Goal: Transaction & Acquisition: Book appointment/travel/reservation

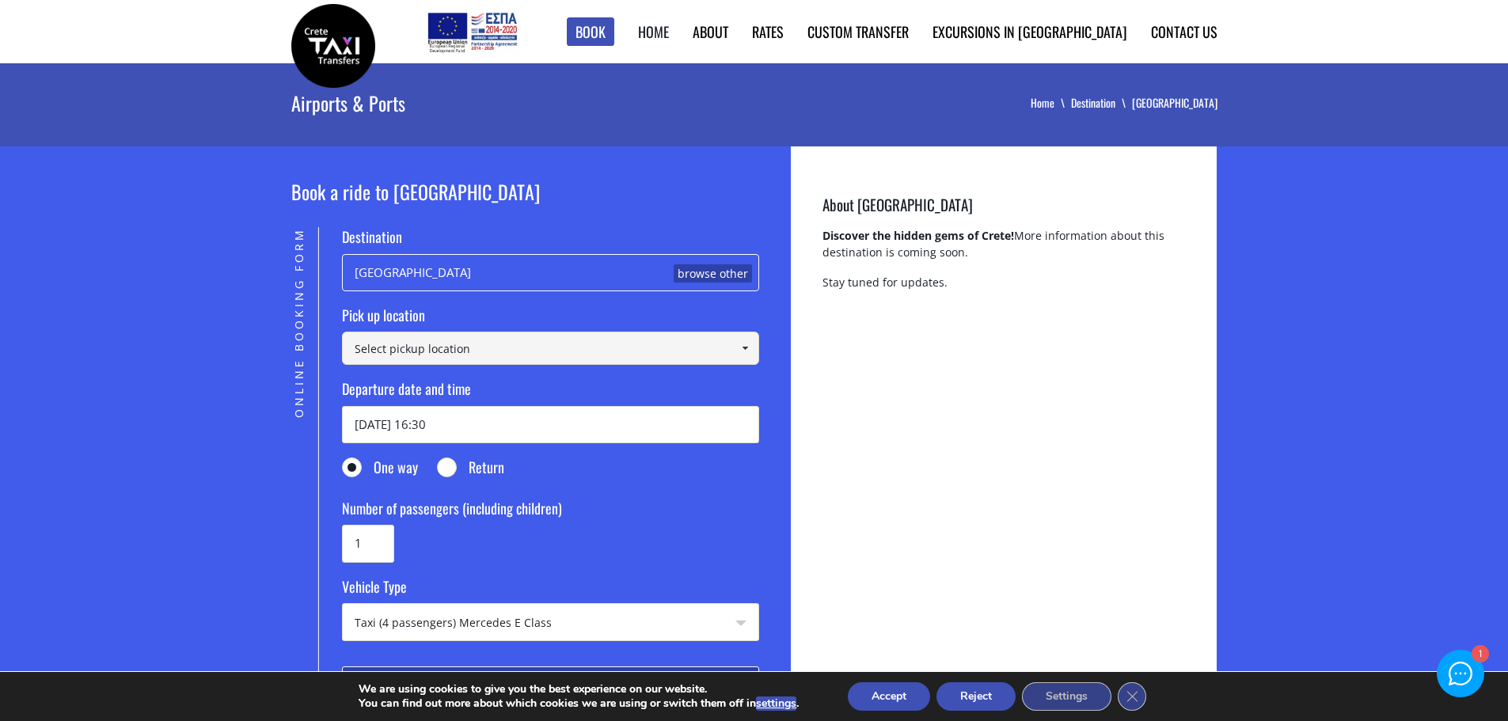
click at [669, 37] on link "Home" at bounding box center [653, 31] width 31 height 21
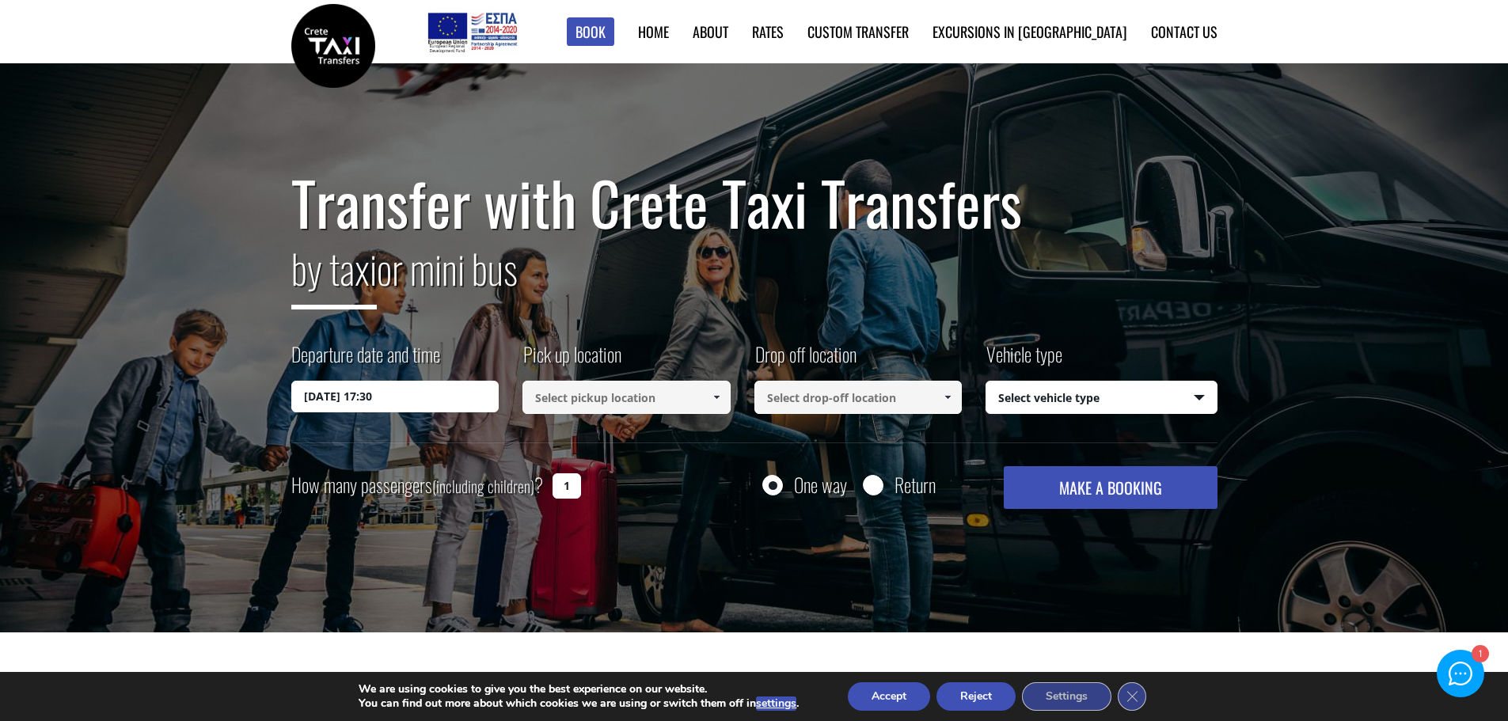
click at [403, 401] on input "12/08/2025 17:30" at bounding box center [395, 397] width 208 height 32
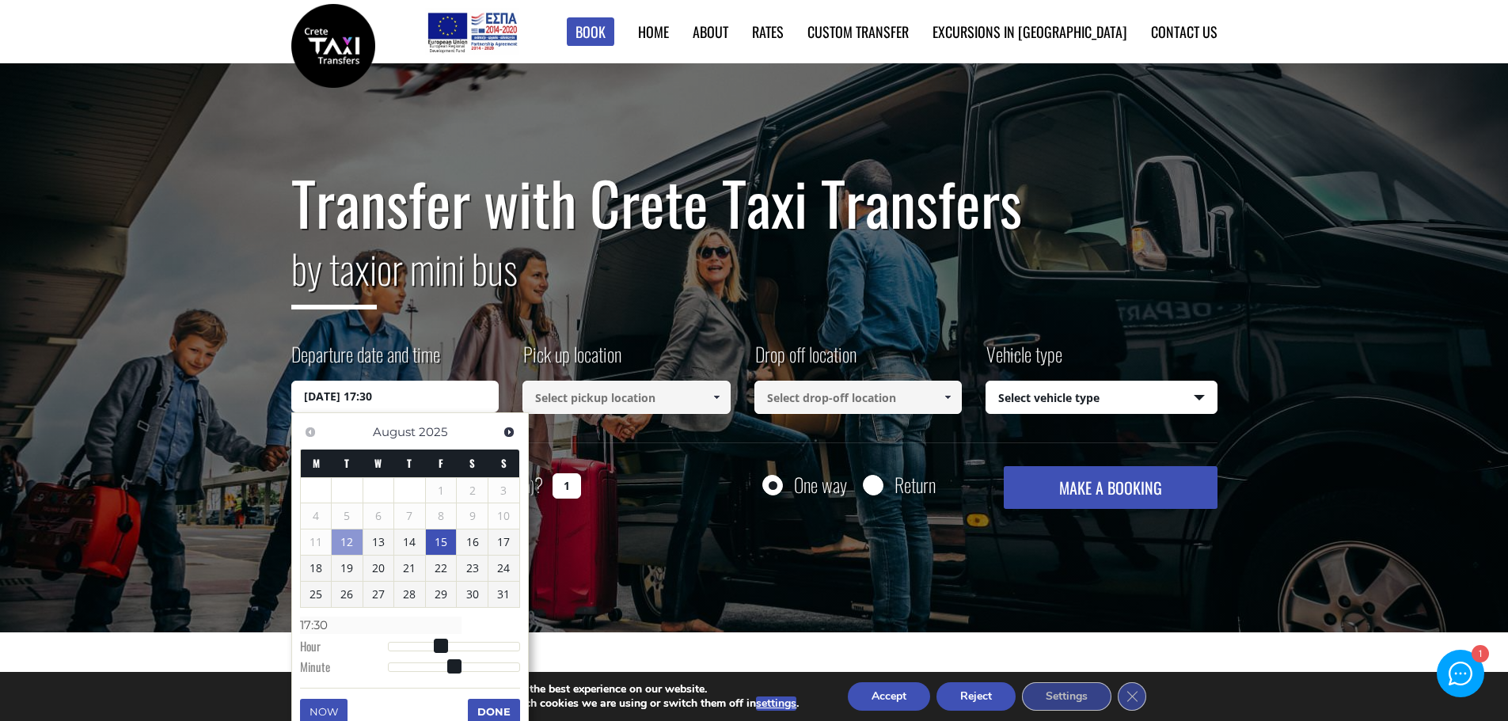
click at [441, 544] on link "15" at bounding box center [441, 542] width 31 height 25
type input "15/08/2025 00:00"
click at [721, 401] on span at bounding box center [716, 397] width 13 height 13
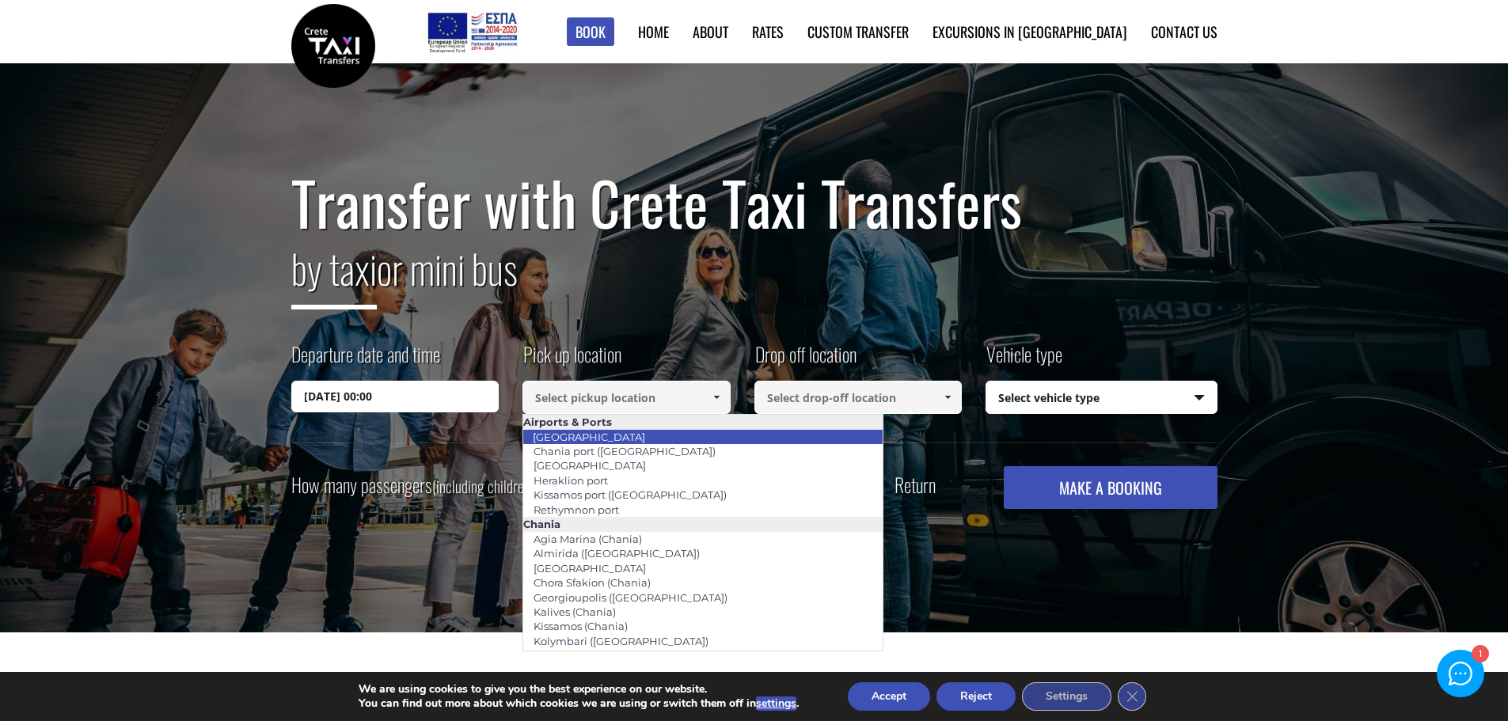
click at [689, 435] on li "[GEOGRAPHIC_DATA]" at bounding box center [702, 437] width 359 height 14
type input "[GEOGRAPHIC_DATA]"
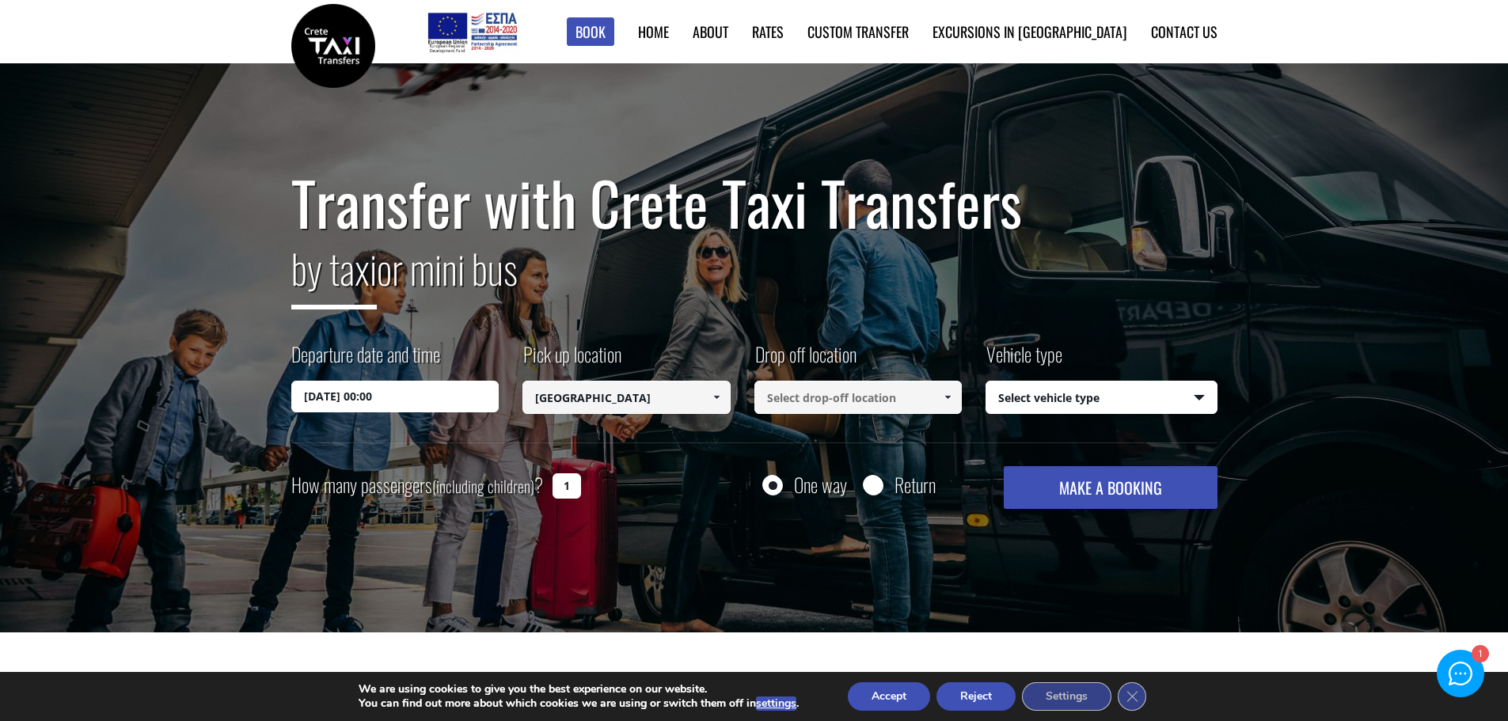
click at [945, 401] on span at bounding box center [947, 397] width 13 height 13
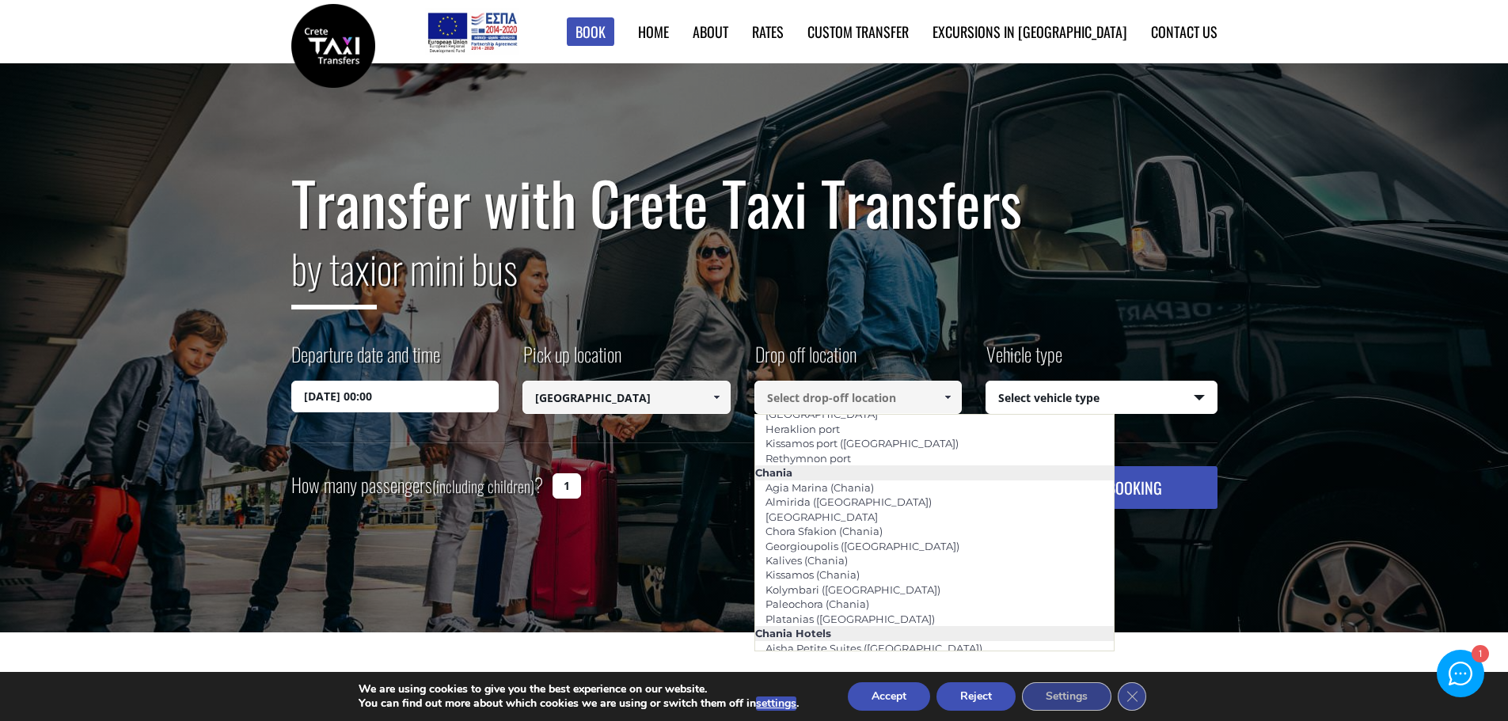
scroll to position [79, 0]
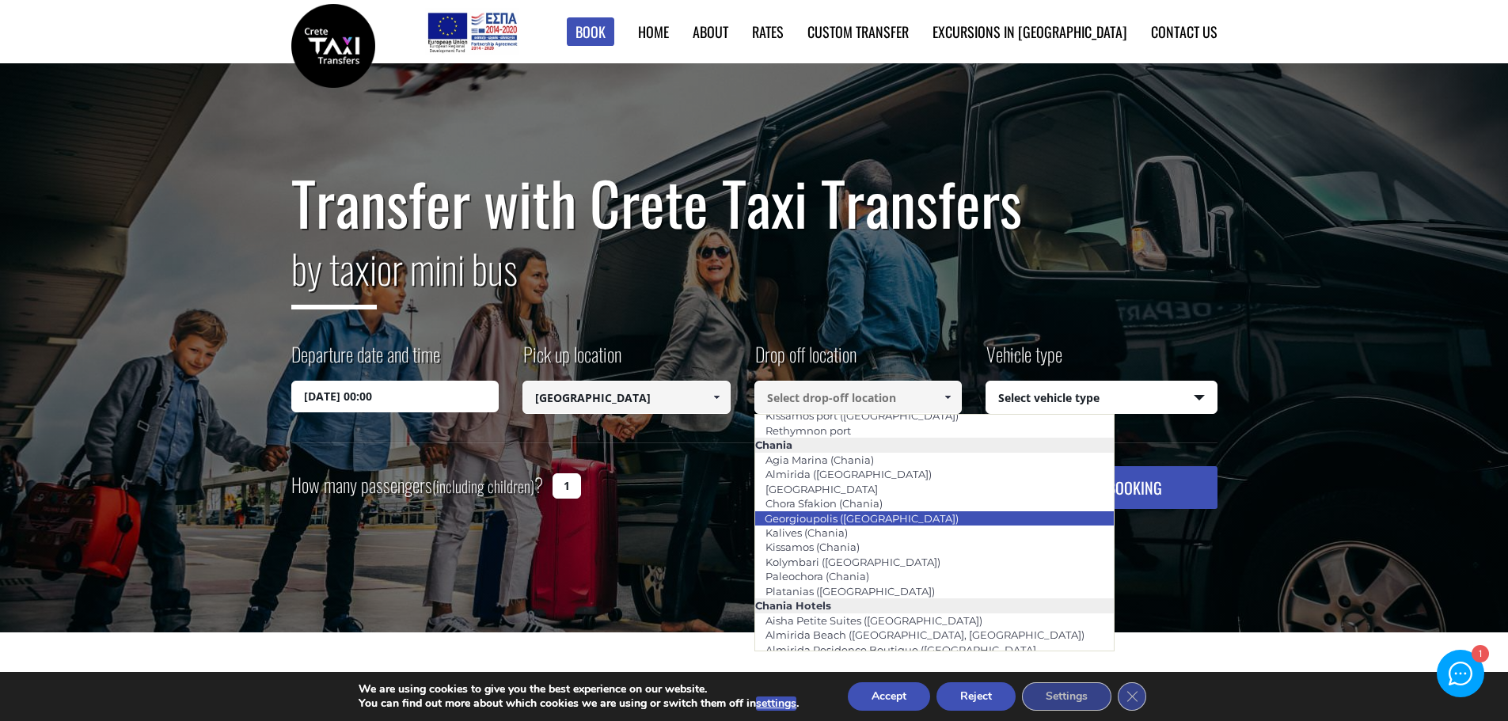
click at [915, 514] on li "Georgioupolis ([GEOGRAPHIC_DATA])" at bounding box center [934, 518] width 359 height 14
type input "Georgioupolis ([GEOGRAPHIC_DATA])"
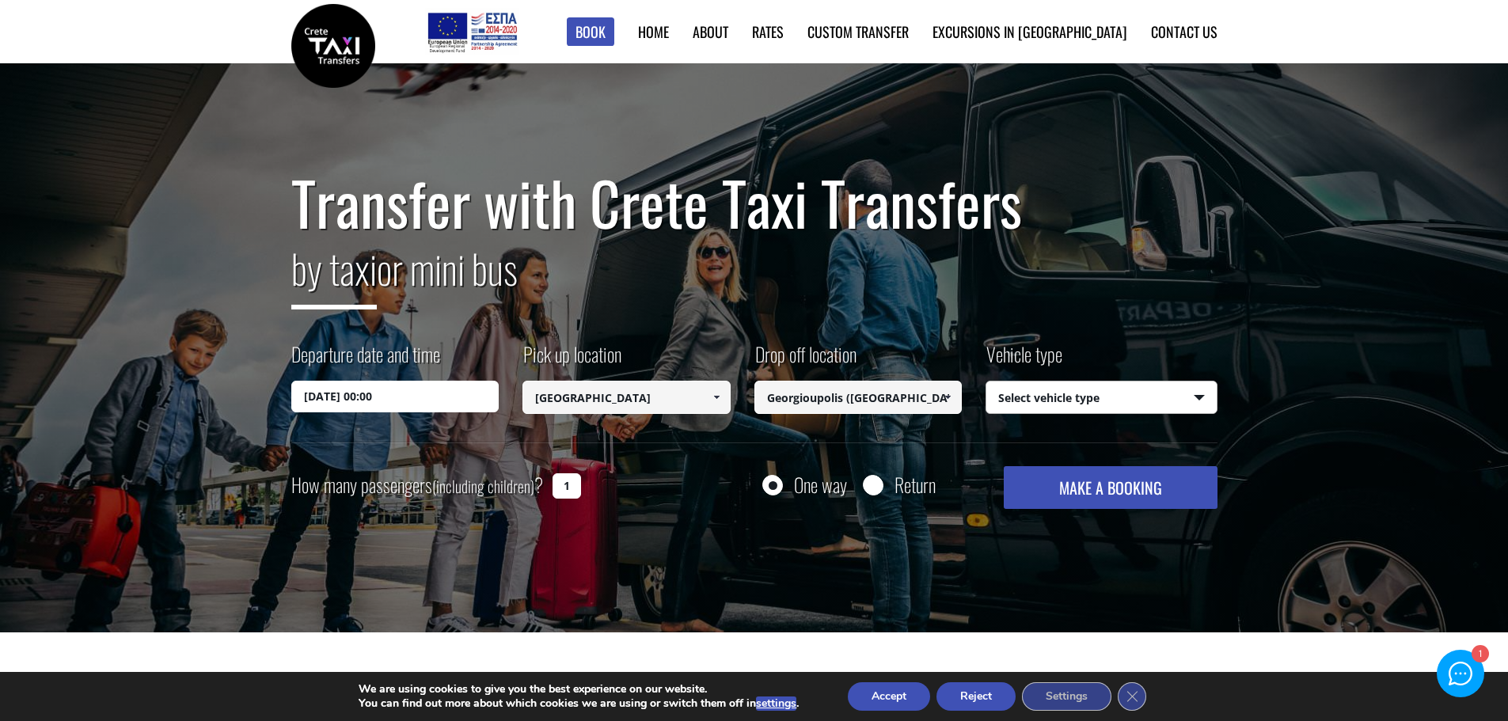
click at [1201, 397] on select "Select vehicle type Taxi (4 passengers) Mercedes E Class Mini Van (7 passengers…" at bounding box center [1101, 398] width 230 height 33
select select "540"
click at [986, 382] on select "Select vehicle type Taxi (4 passengers) Mercedes E Class Mini Van (7 passengers…" at bounding box center [1101, 398] width 230 height 33
click at [573, 490] on input "1" at bounding box center [567, 485] width 28 height 25
type input "3"
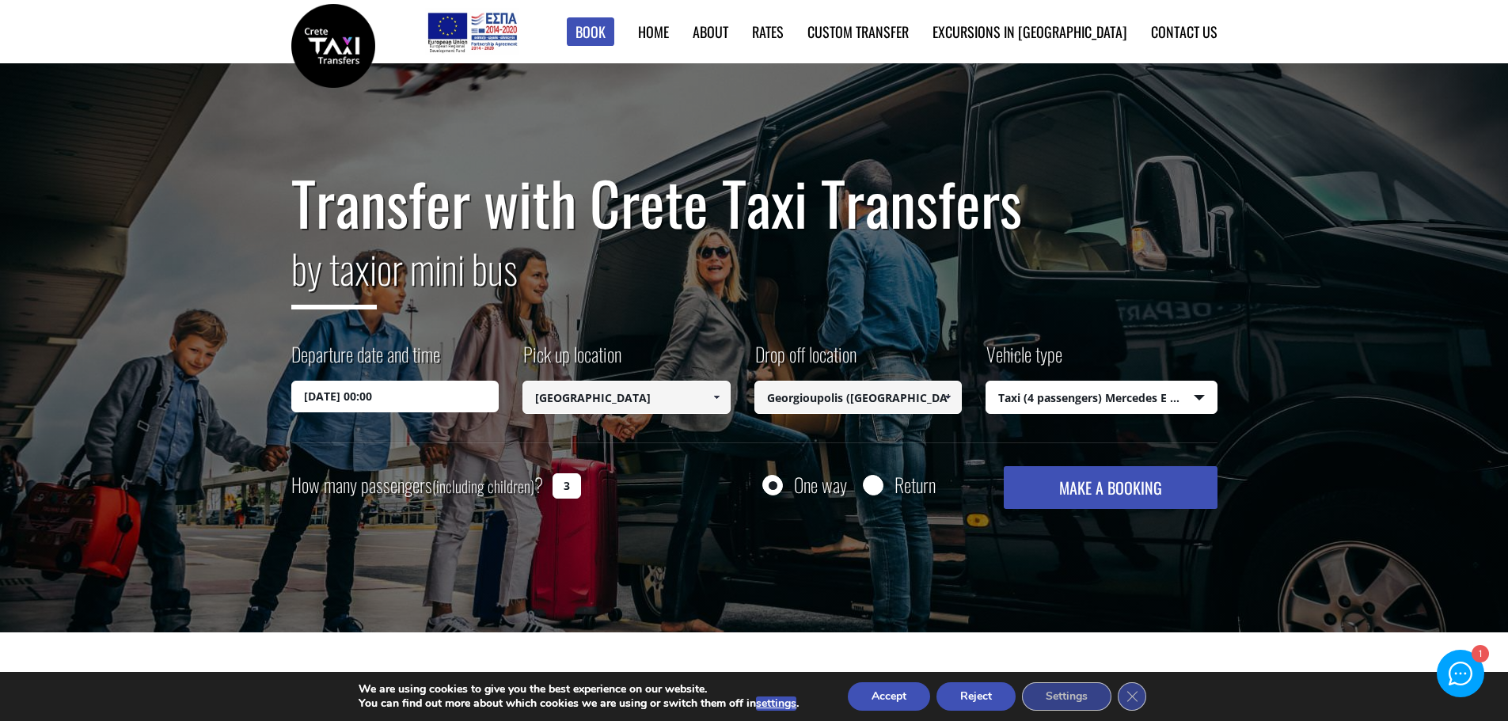
click at [875, 488] on input "Return" at bounding box center [873, 487] width 20 height 20
radio input "true"
type input "Georgioupolis ([GEOGRAPHIC_DATA])"
type input "[GEOGRAPHIC_DATA]"
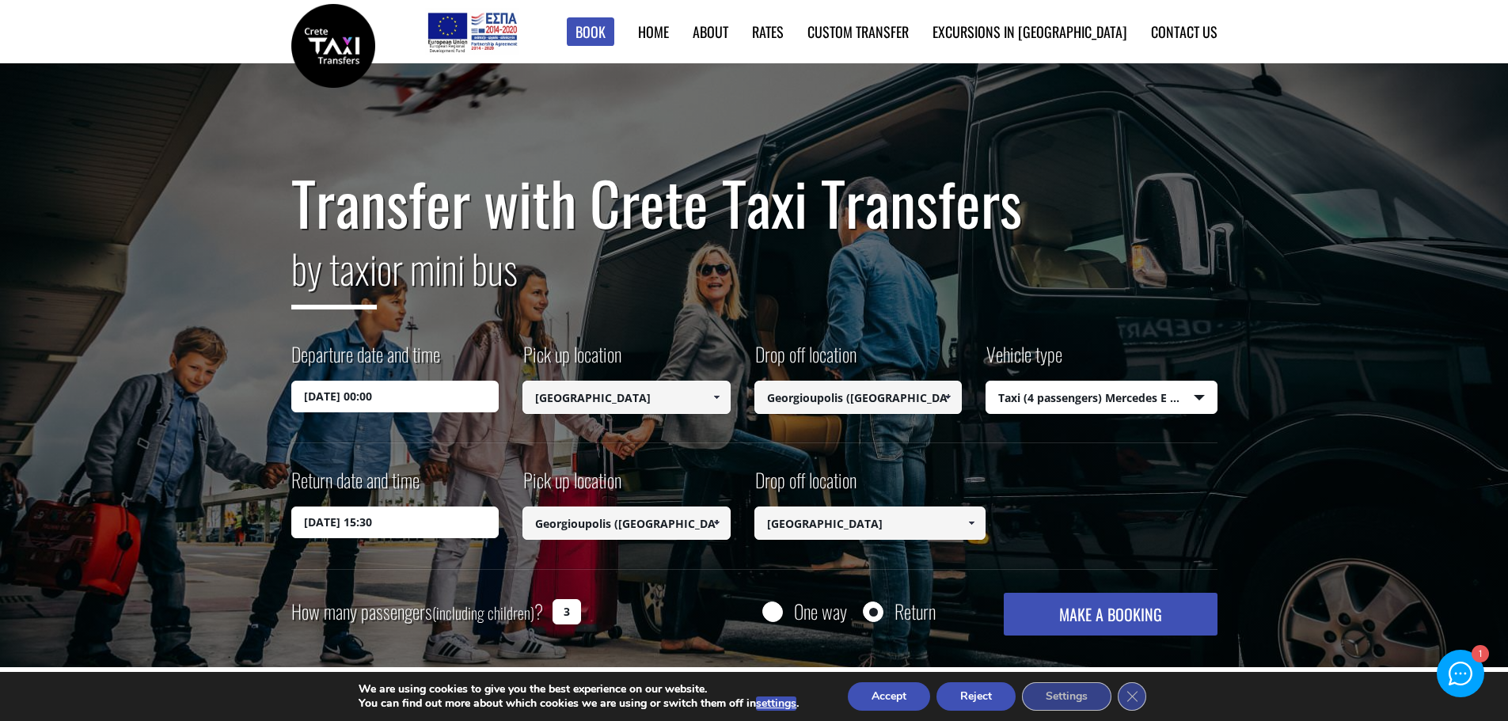
click at [448, 521] on input "[DATE] 15:30" at bounding box center [395, 523] width 208 height 32
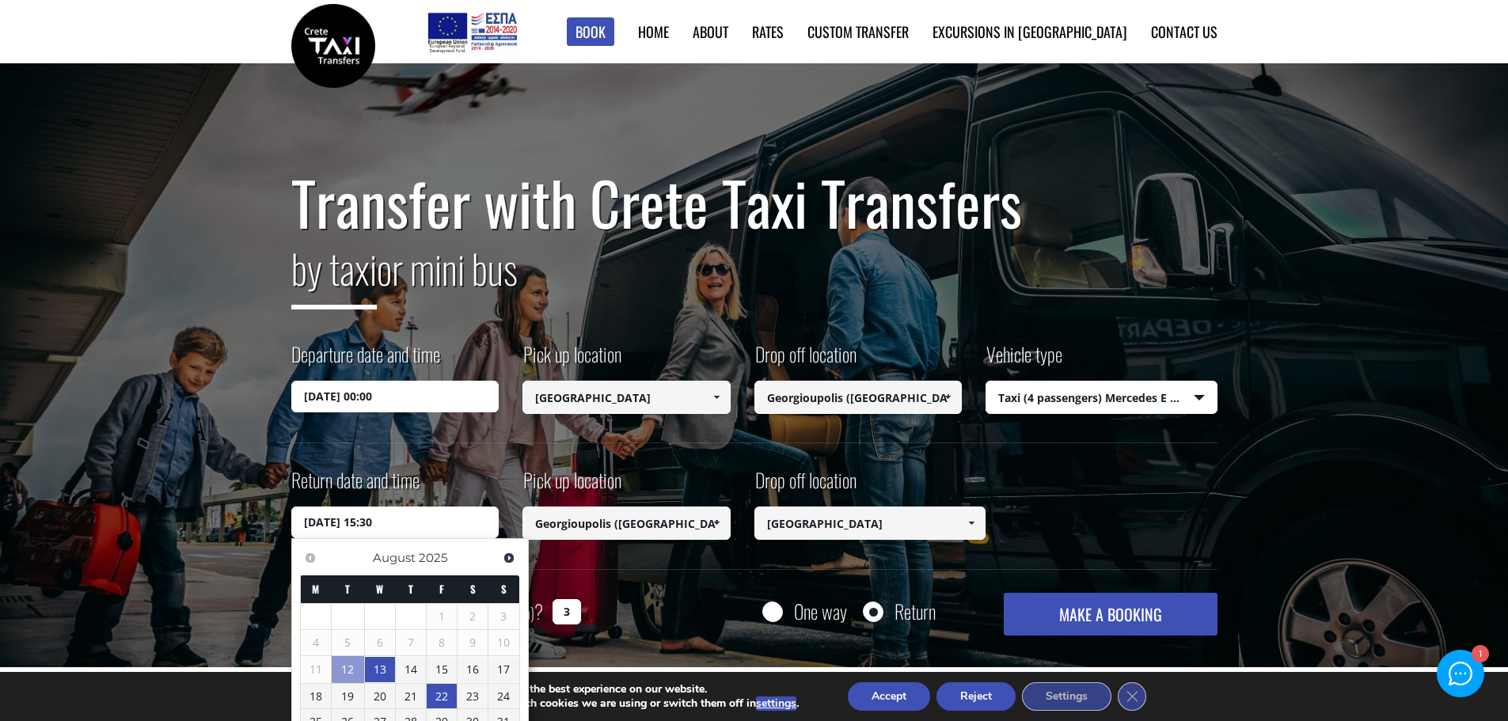
click at [445, 693] on link "22" at bounding box center [442, 696] width 30 height 25
type input "22/08/2025 15:30"
click at [446, 394] on input "15/08/2025 00:00" at bounding box center [395, 397] width 208 height 32
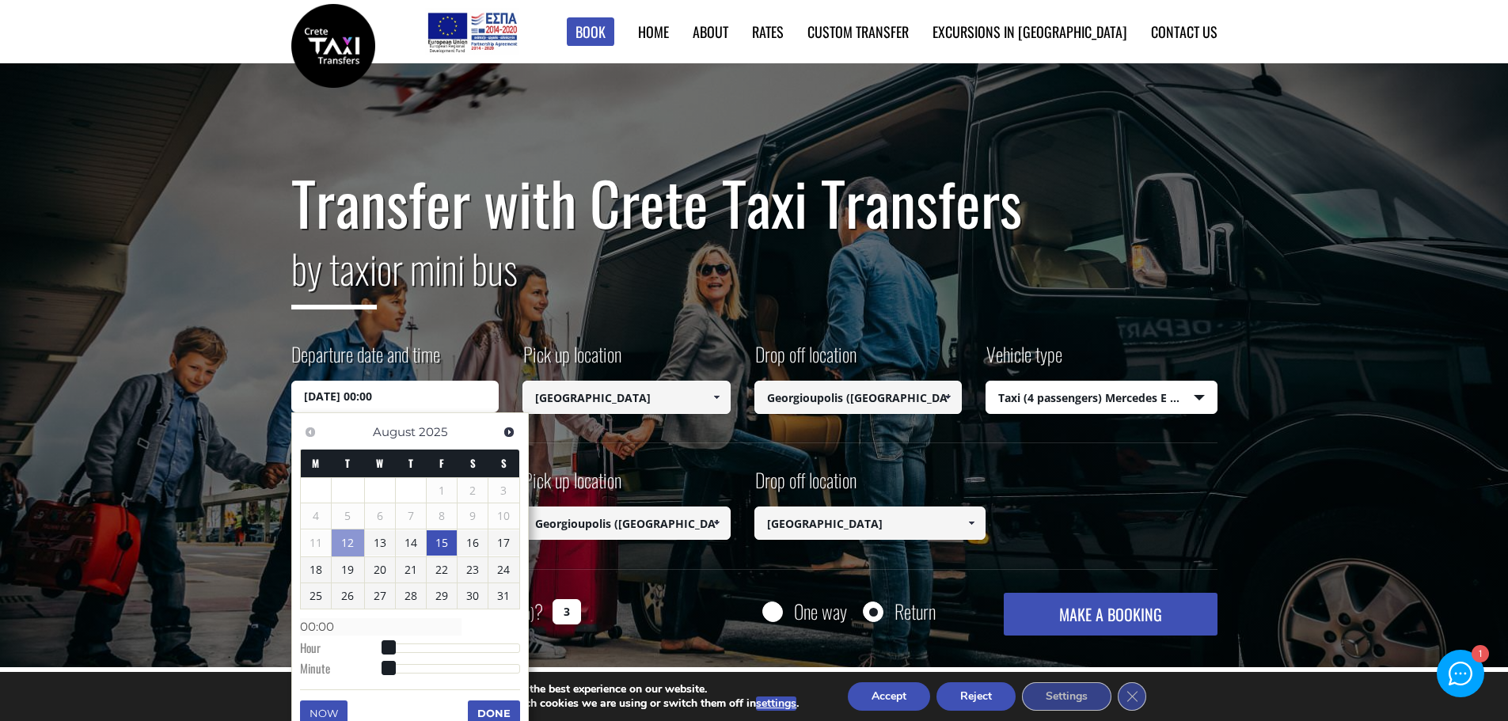
type input "15/08/2025 02:00"
type input "02:00"
click at [401, 646] on div at bounding box center [454, 648] width 132 height 9
type input "15/08/2025 03:00"
type input "03:00"
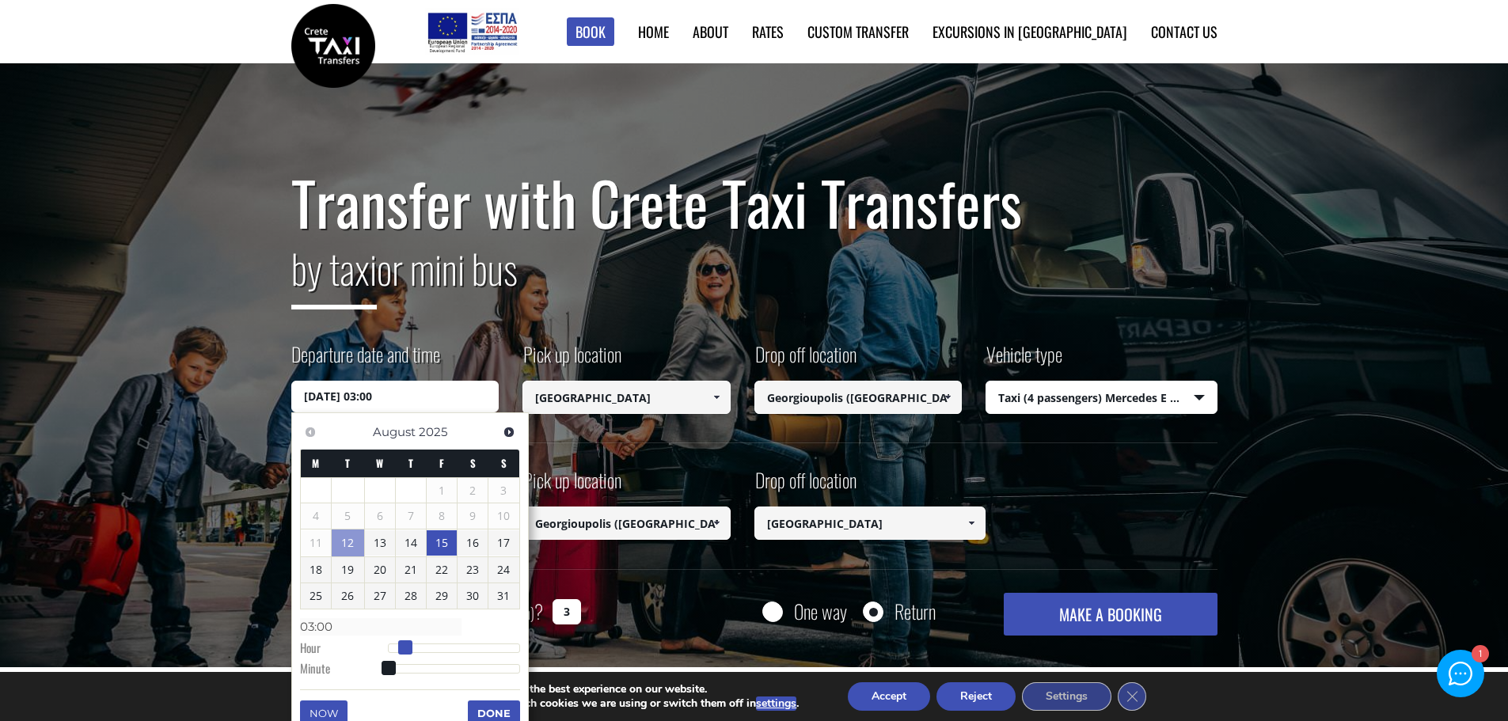
type input "15/08/2025 04:00"
type input "04:00"
type input "15/08/2025 05:00"
type input "05:00"
type input "15/08/2025 06:00"
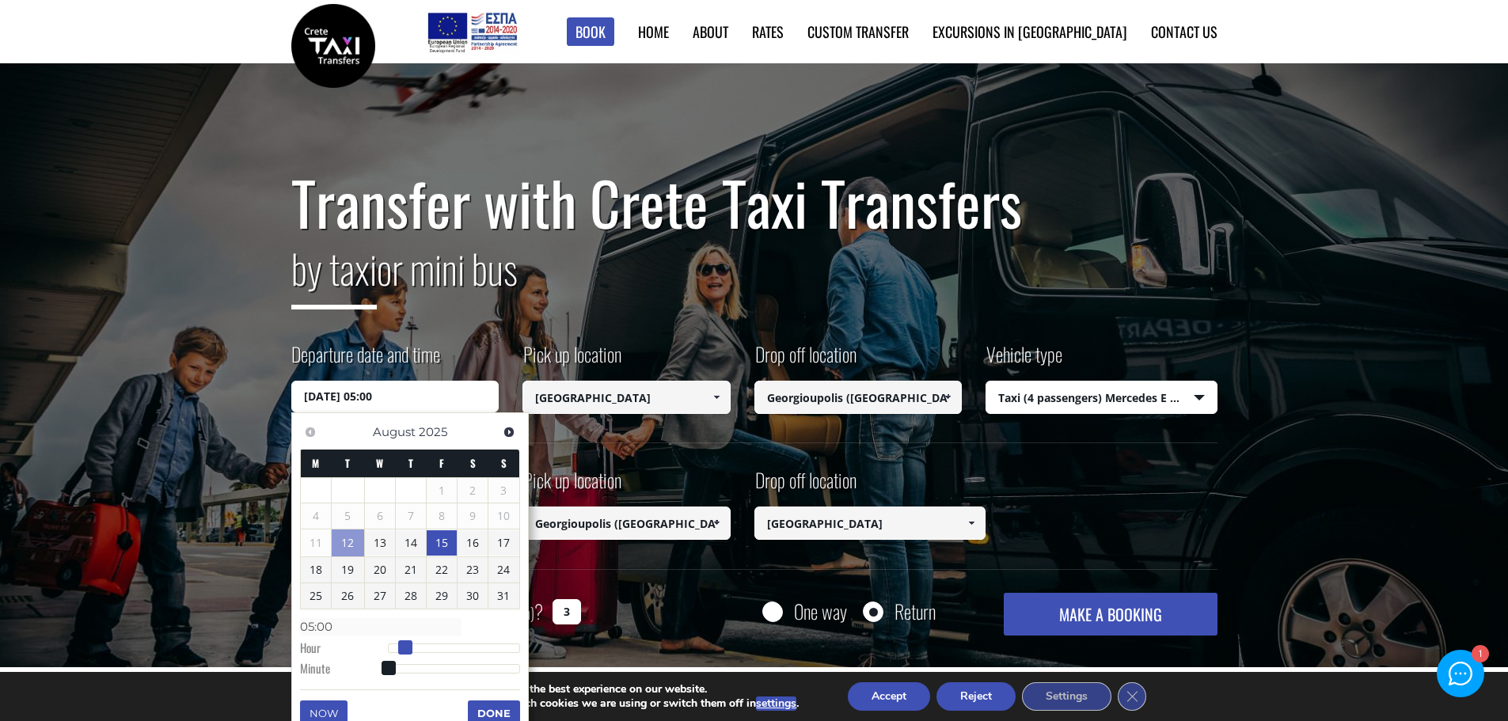
type input "06:00"
type input "15/08/2025 07:00"
type input "07:00"
type input "15/08/2025 08:00"
type input "08:00"
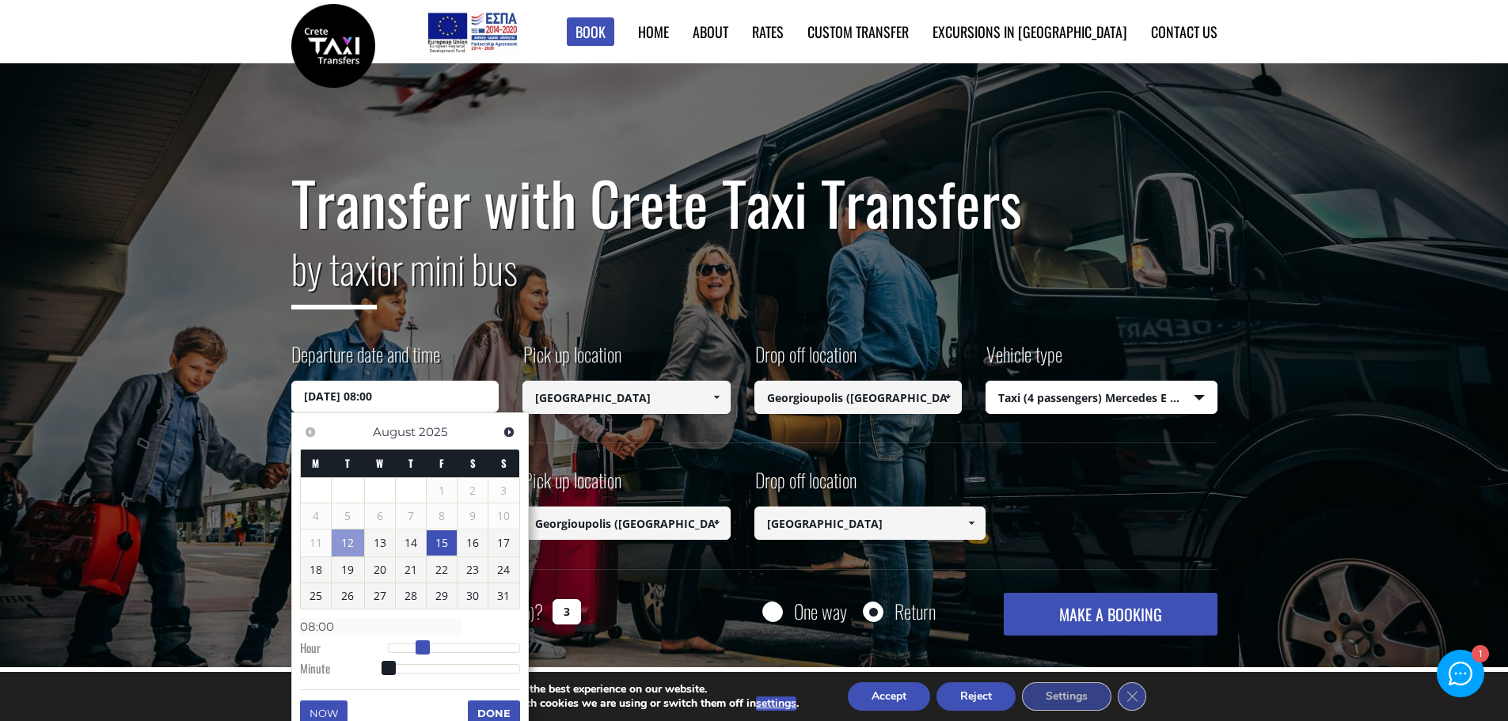
type input "15/08/2025 09:00"
type input "09:00"
type input "15/08/2025 10:00"
type input "10:00"
type input "15/08/2025 11:00"
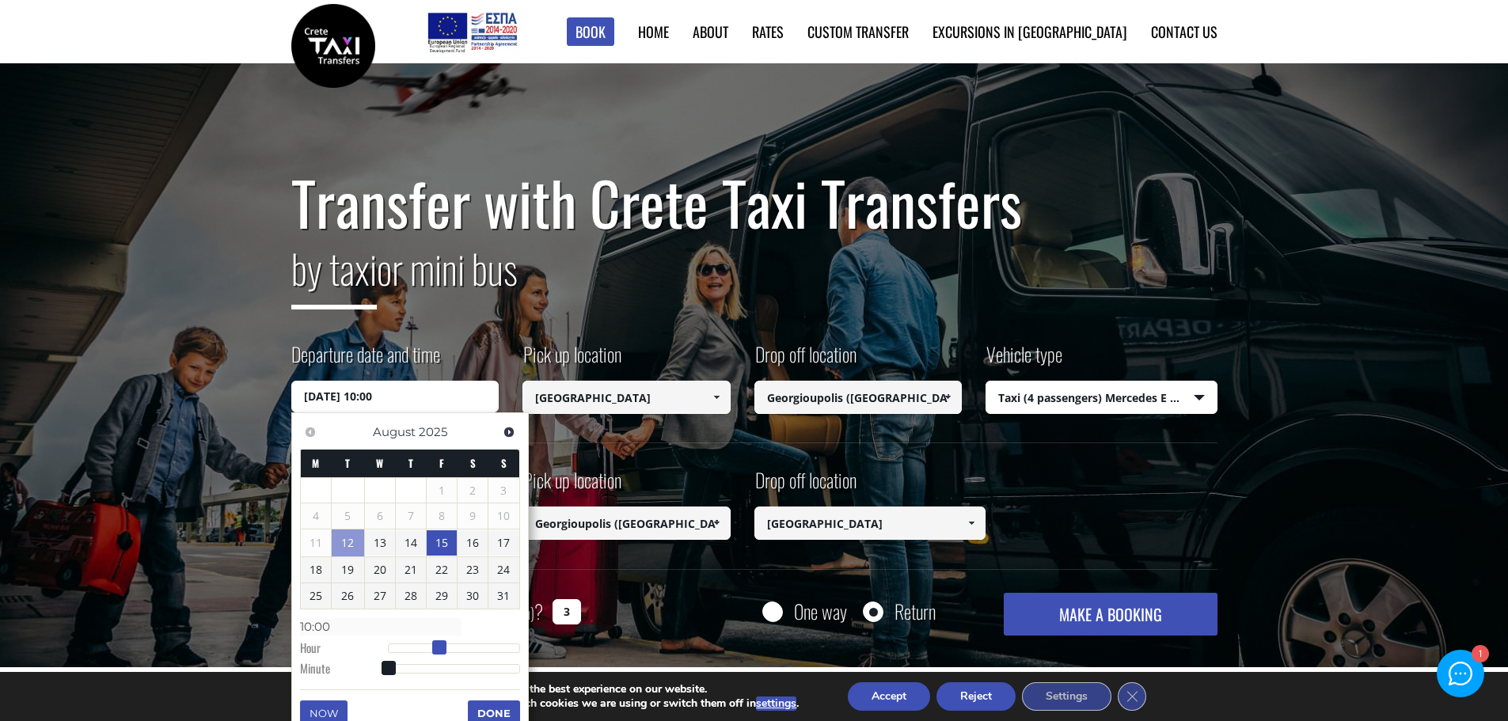
type input "11:00"
type input "15/08/2025 12:00"
type input "12:00"
type input "15/08/2025 13:00"
type input "13:00"
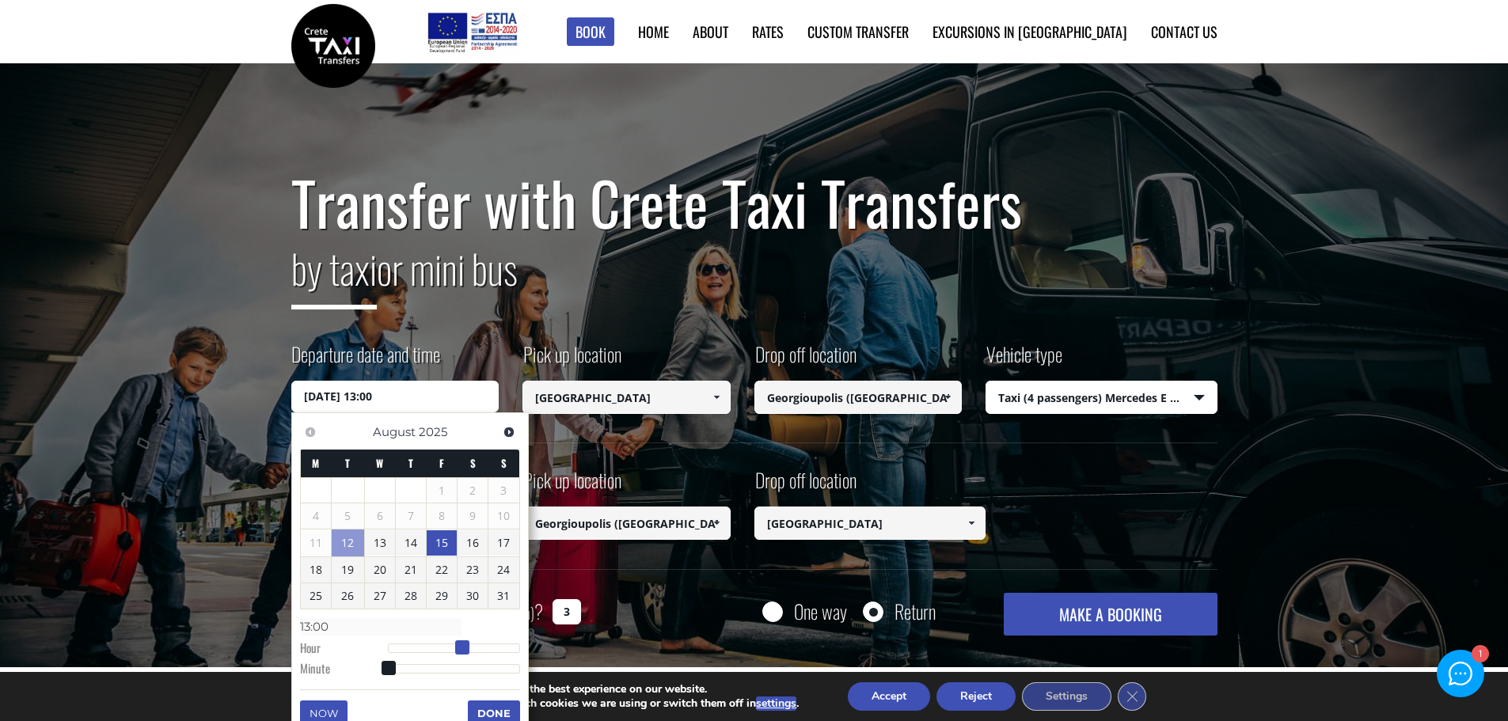
type input "15/08/2025 14:00"
type input "14:00"
type input "15/08/2025 15:00"
type input "15:00"
type input "15/08/2025 16:00"
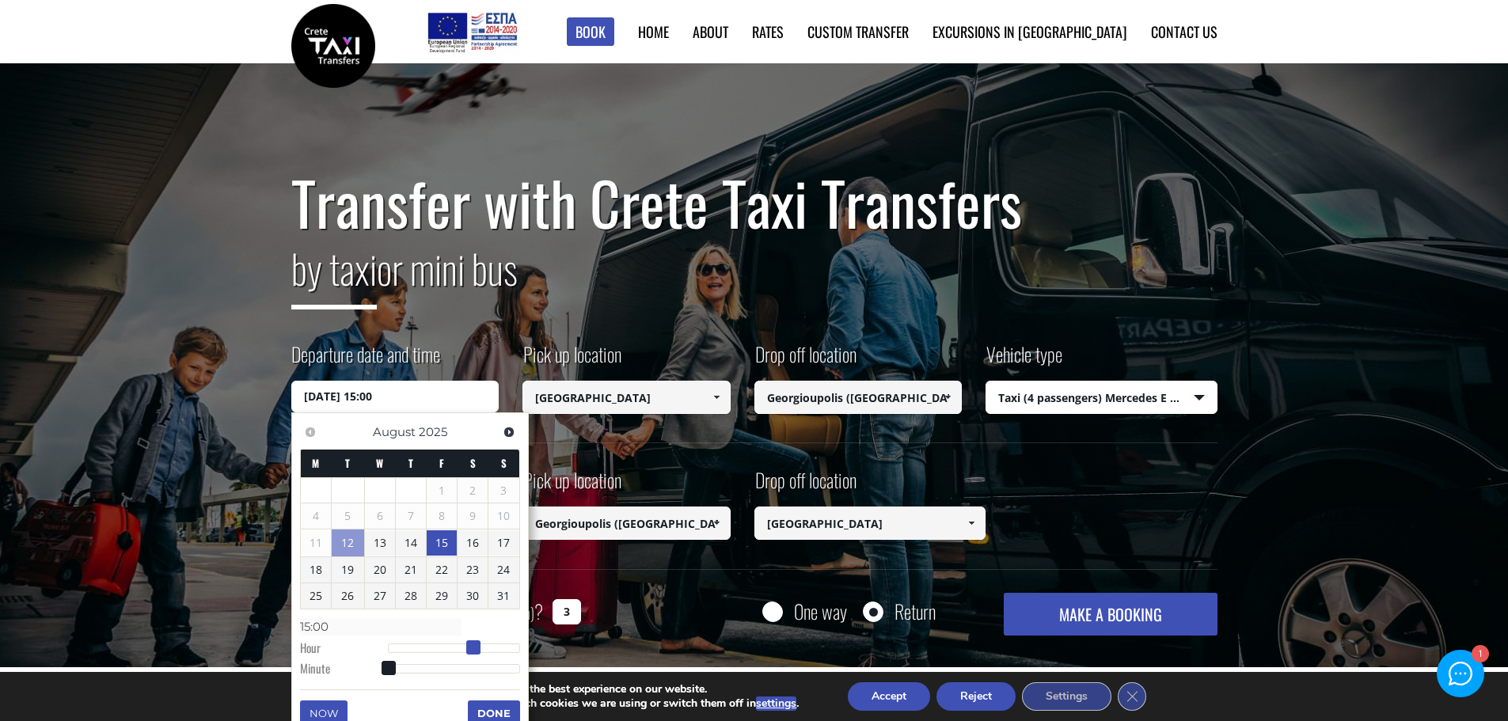
type input "16:00"
type input "15/08/2025 15:00"
type input "15:00"
drag, startPoint x: 401, startPoint y: 646, endPoint x: 474, endPoint y: 647, distance: 73.6
click at [474, 647] on span at bounding box center [473, 647] width 14 height 14
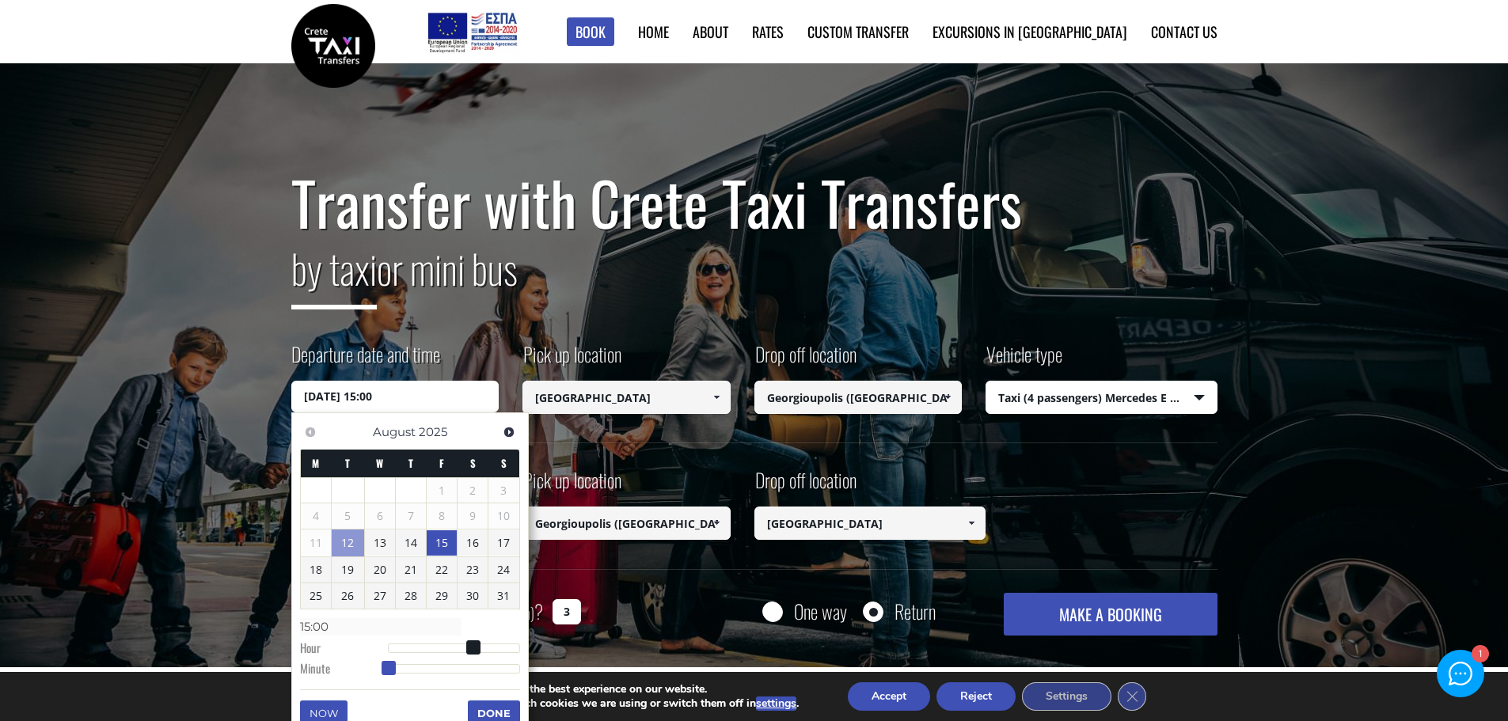
type input "15/08/2025 15:01"
type input "15:01"
type input "15/08/2025 15:02"
type input "15:02"
type input "15/08/2025 15:03"
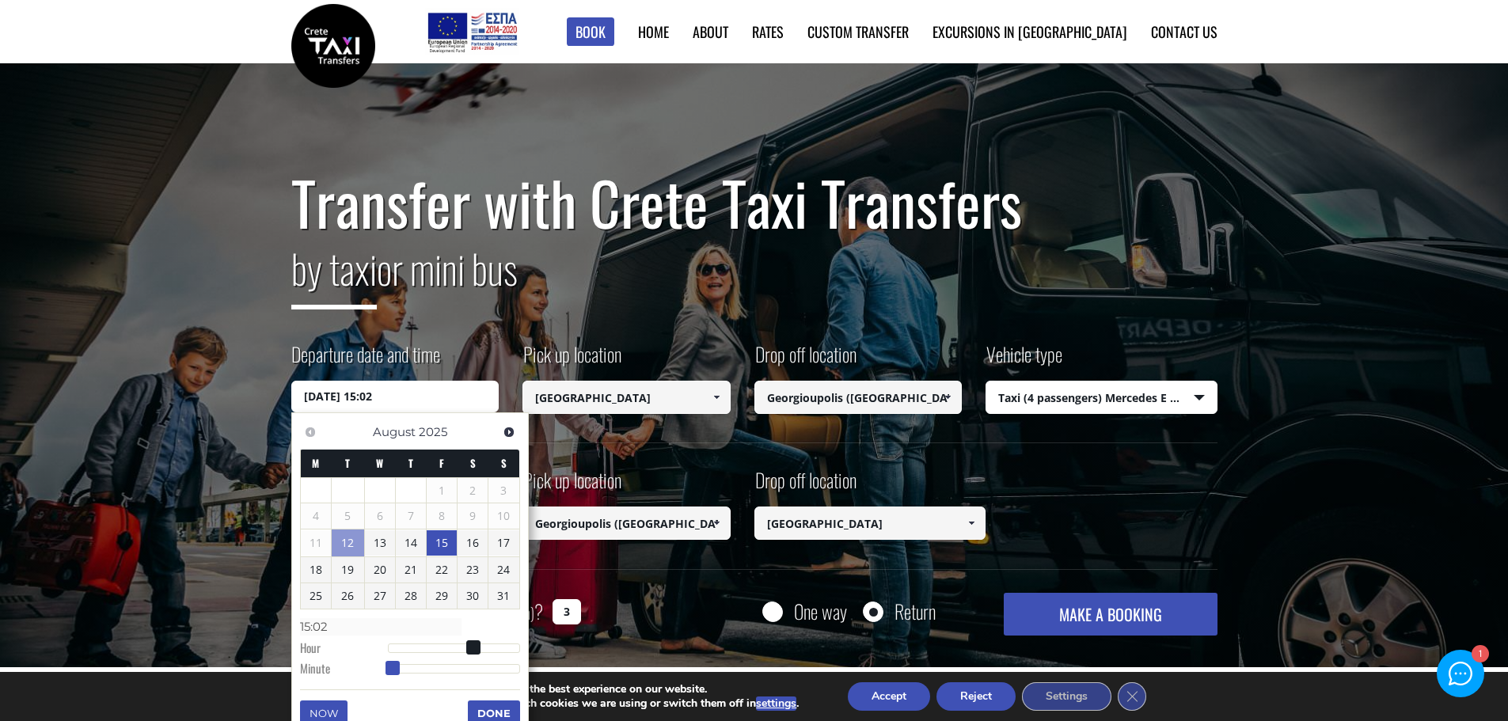
type input "15:03"
type input "15/08/2025 15:04"
type input "15:04"
type input "15/08/2025 15:05"
type input "15:05"
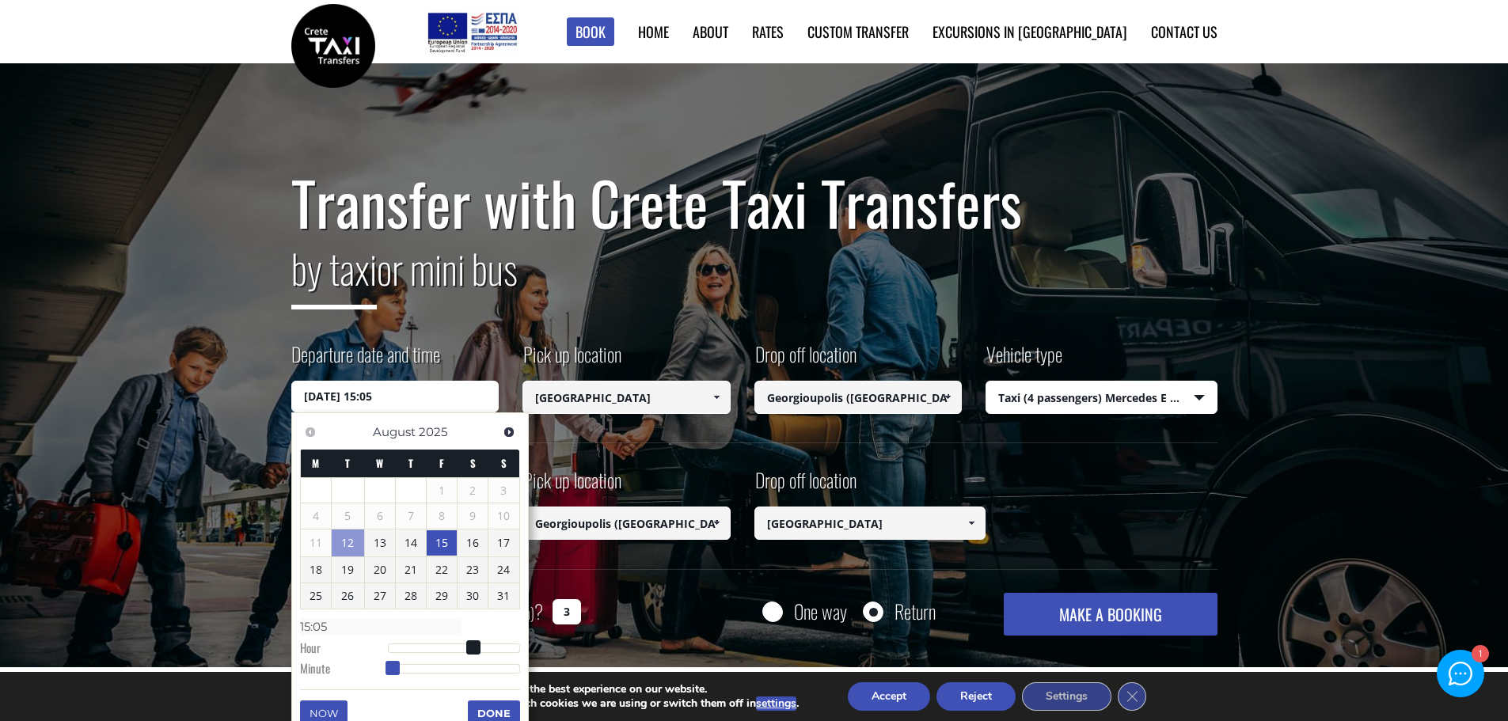
type input "15/08/2025 15:06"
type input "15:06"
type input "15/08/2025 15:07"
type input "15:07"
type input "15/08/2025 15:08"
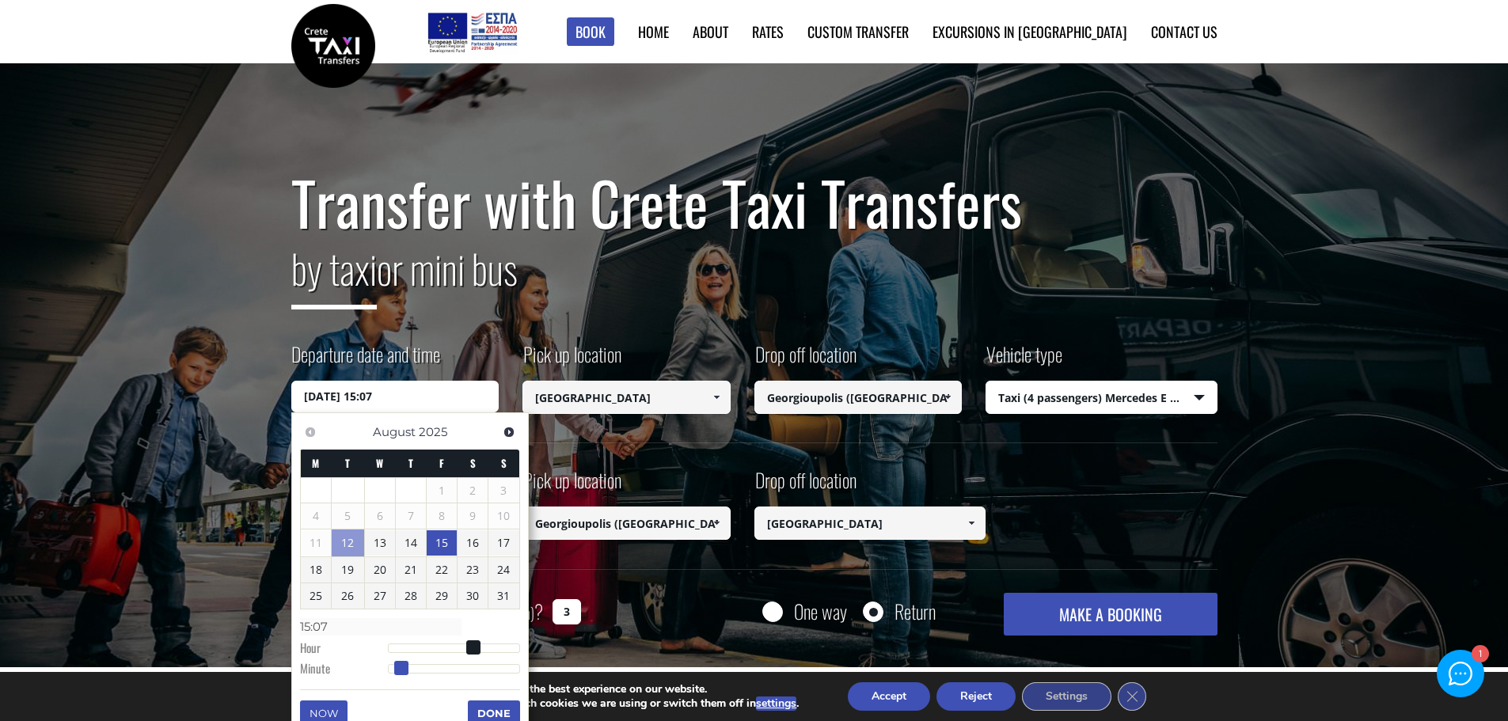
type input "15:08"
type input "15/08/2025 15:09"
type input "15:09"
type input "15/08/2025 15:10"
type input "15:10"
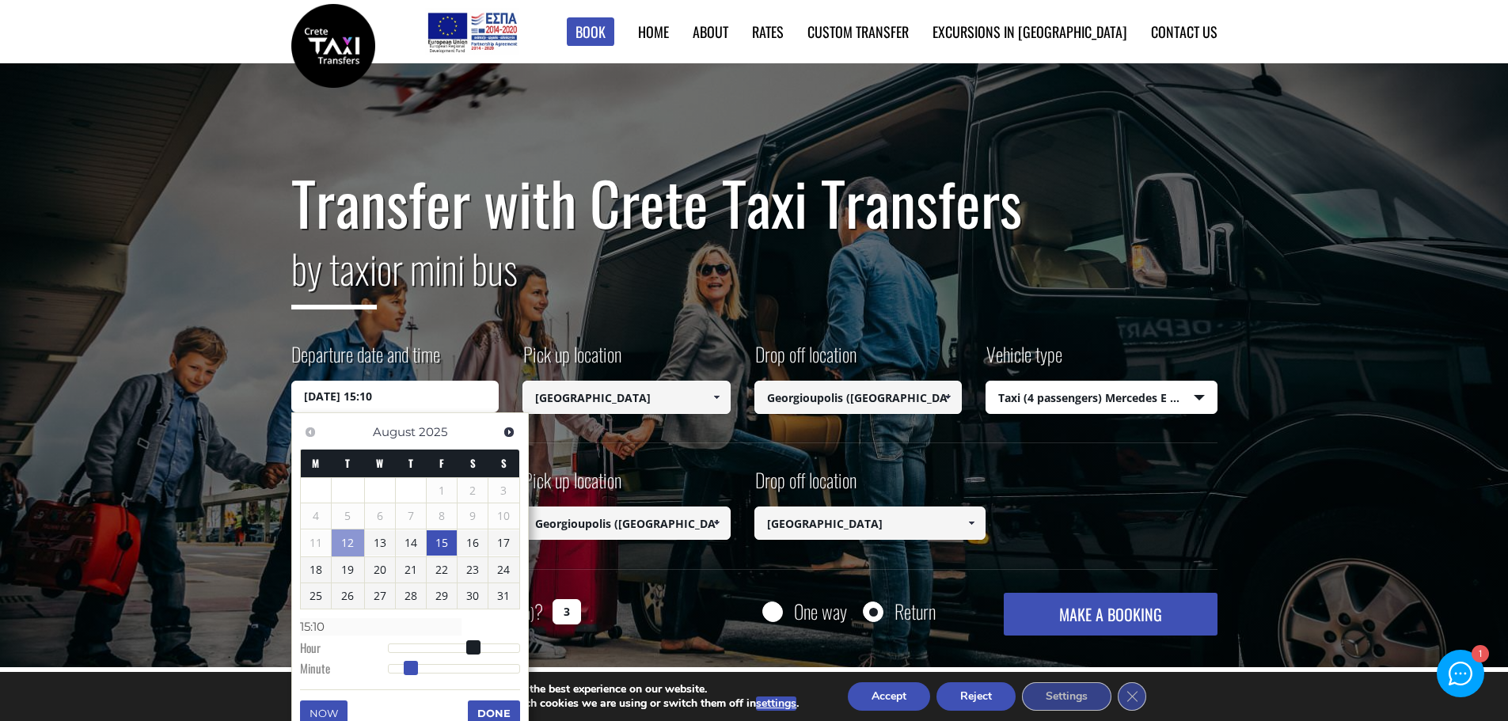
type input "15/08/2025 15:11"
type input "15:11"
type input "15/08/2025 15:12"
type input "15:12"
type input "15/08/2025 15:13"
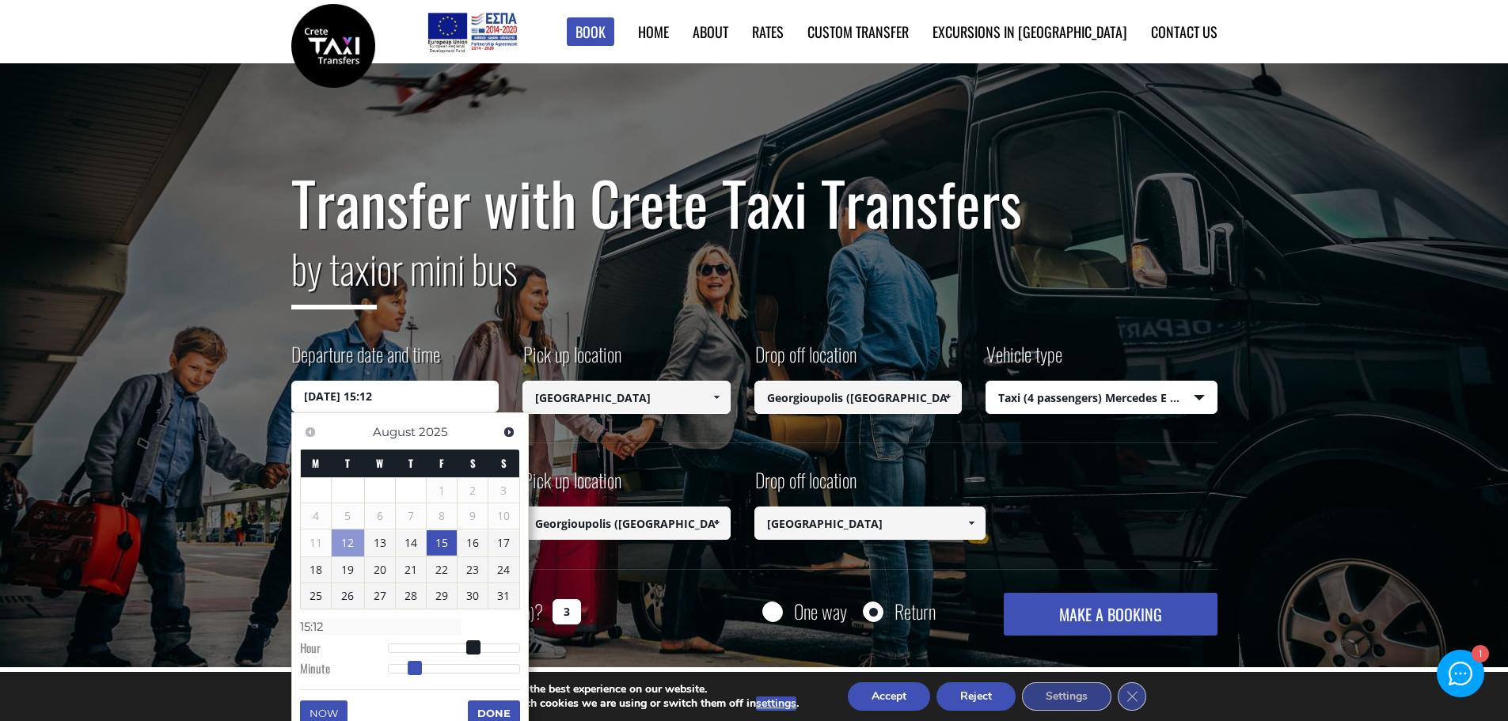
type input "15:13"
type input "15/08/2025 15:14"
type input "15:14"
type input "15/08/2025 15:15"
type input "15:15"
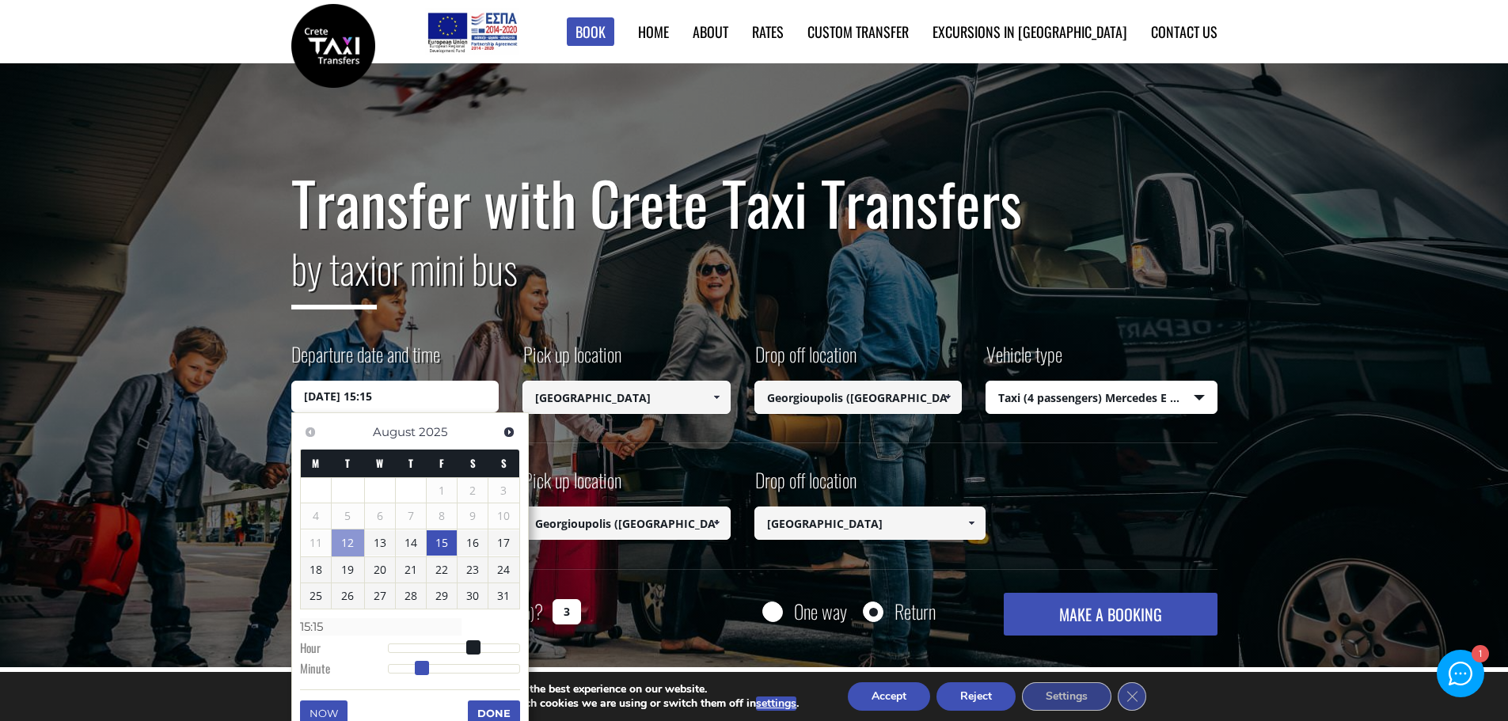
drag, startPoint x: 393, startPoint y: 670, endPoint x: 425, endPoint y: 670, distance: 31.7
click at [425, 670] on span at bounding box center [422, 668] width 14 height 14
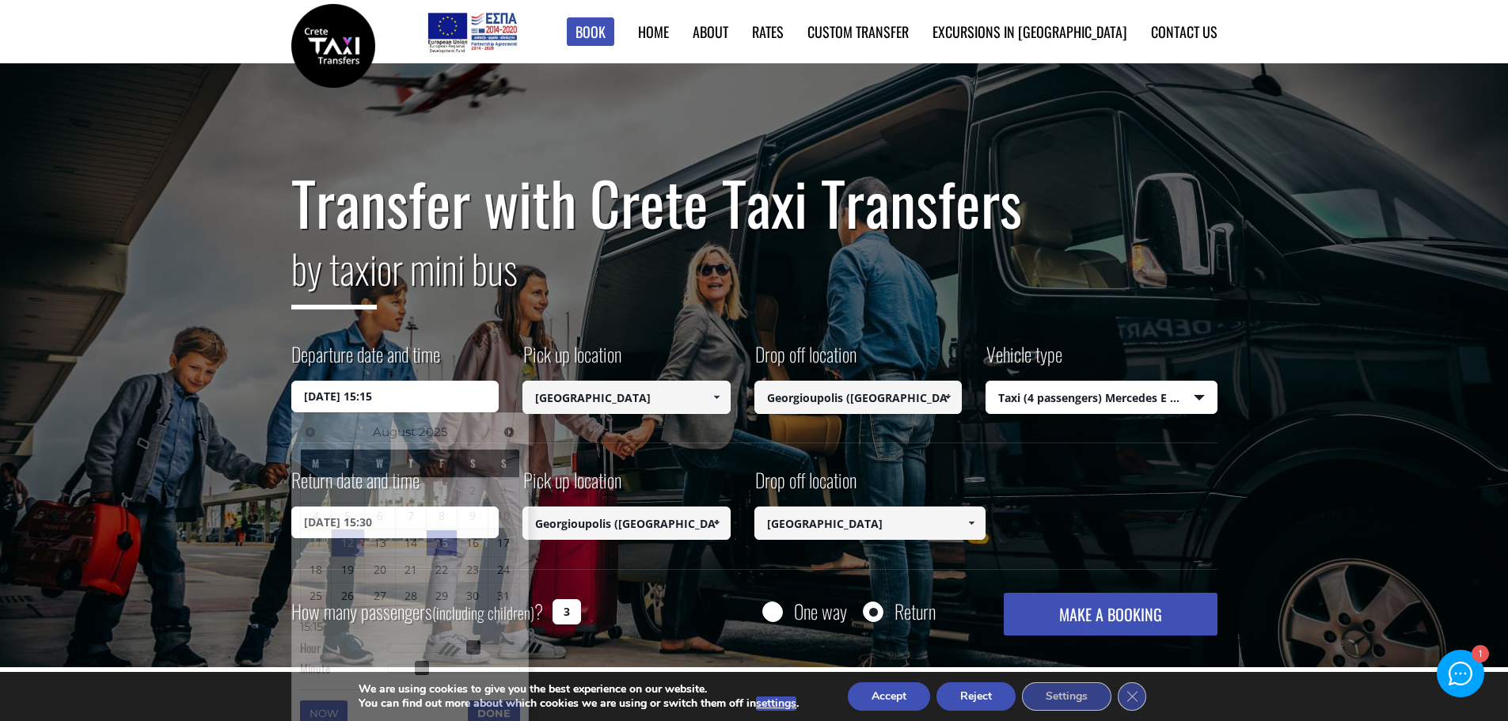
click at [626, 639] on div "Transfer with Crete Taxi Transfers by taxi or mini bus Departure date and time …" at bounding box center [754, 365] width 1508 height 605
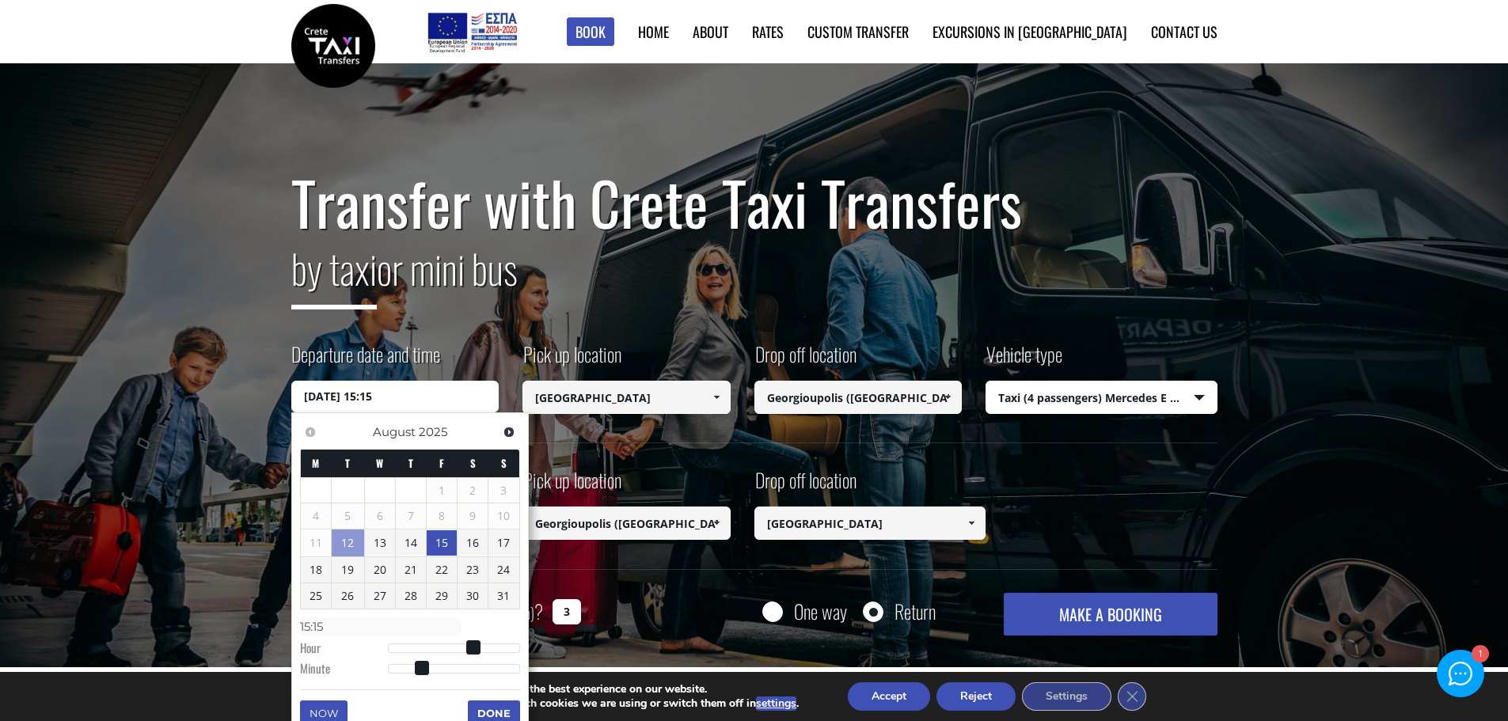
drag, startPoint x: 383, startPoint y: 397, endPoint x: 393, endPoint y: 397, distance: 9.5
click at [393, 397] on input "15/08/2025 15:15" at bounding box center [395, 397] width 208 height 32
type input "15/08/2025 15:16"
type input "15:16"
type input "15/08/2025 15:17"
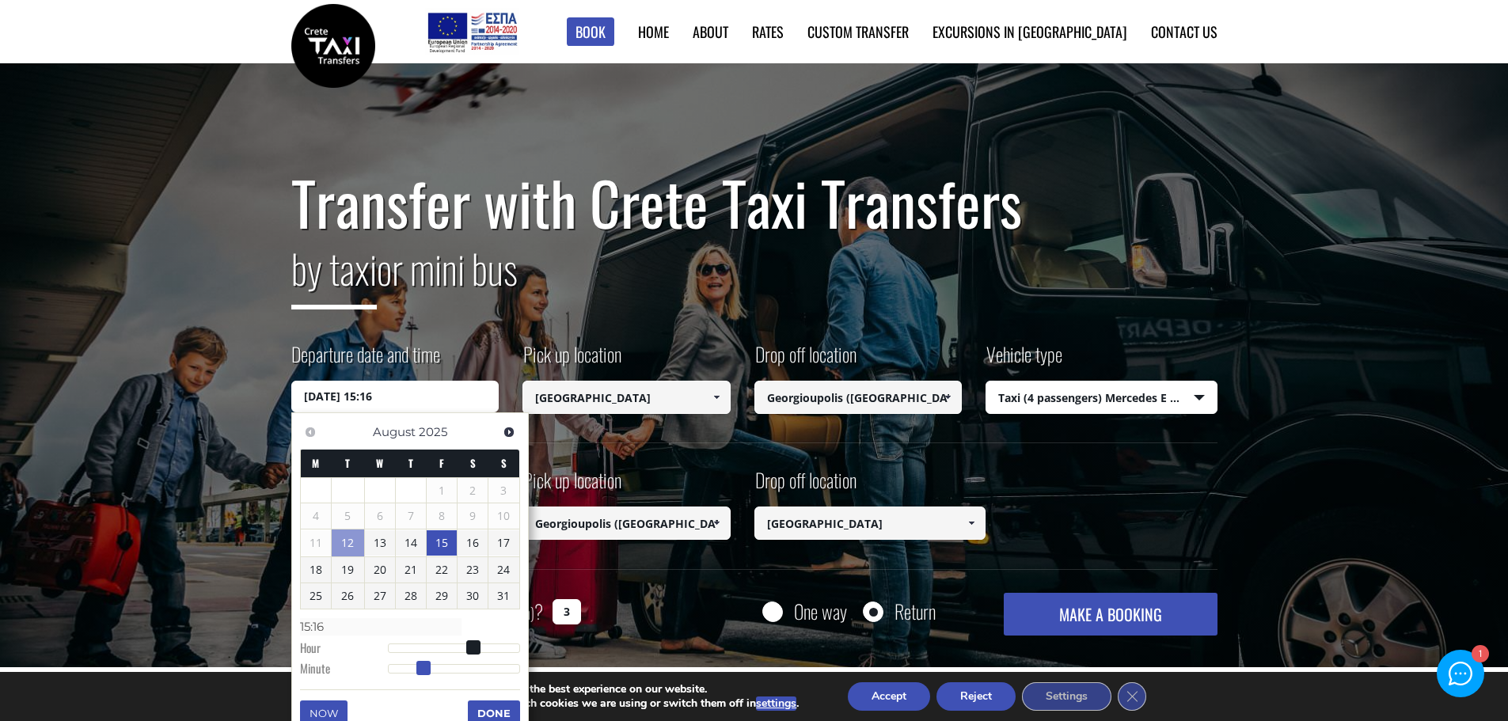
type input "15:17"
type input "15/08/2025 15:18"
type input "15:18"
type input "15/08/2025 15:19"
type input "15:19"
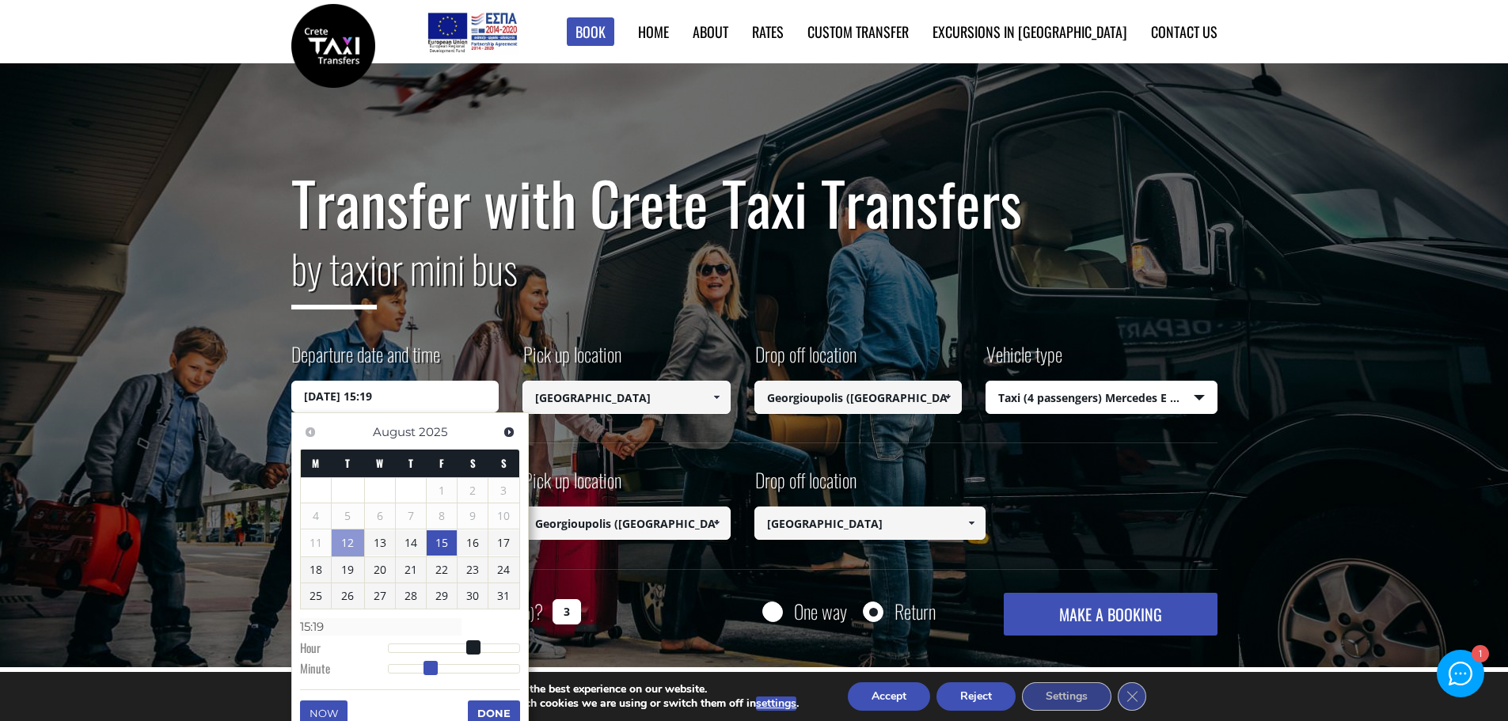
type input "15/08/2025 15:20"
type input "15:20"
type input "15/08/2025 15:21"
type input "15:21"
type input "15/08/2025 15:22"
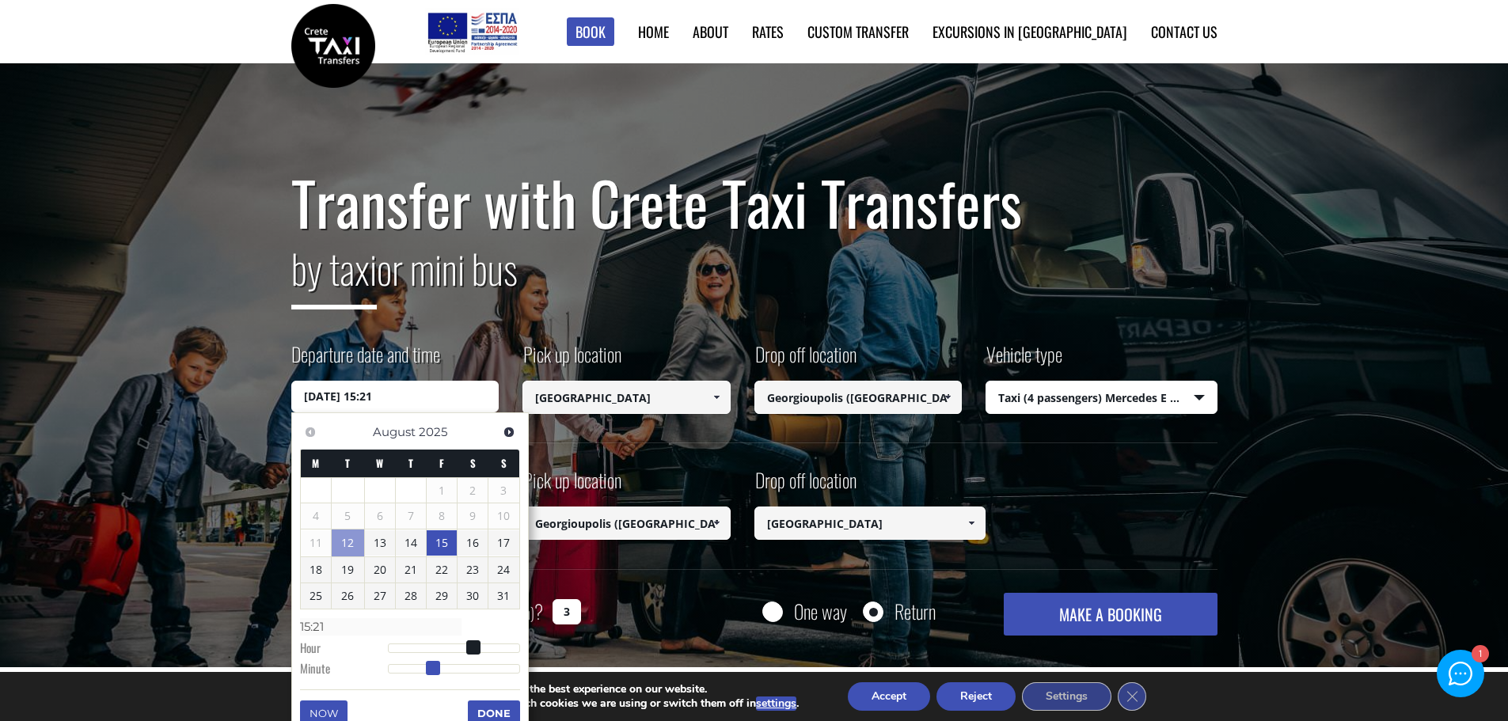
type input "15:22"
type input "15/08/2025 15:23"
type input "15:23"
type input "15/08/2025 15:24"
type input "15:24"
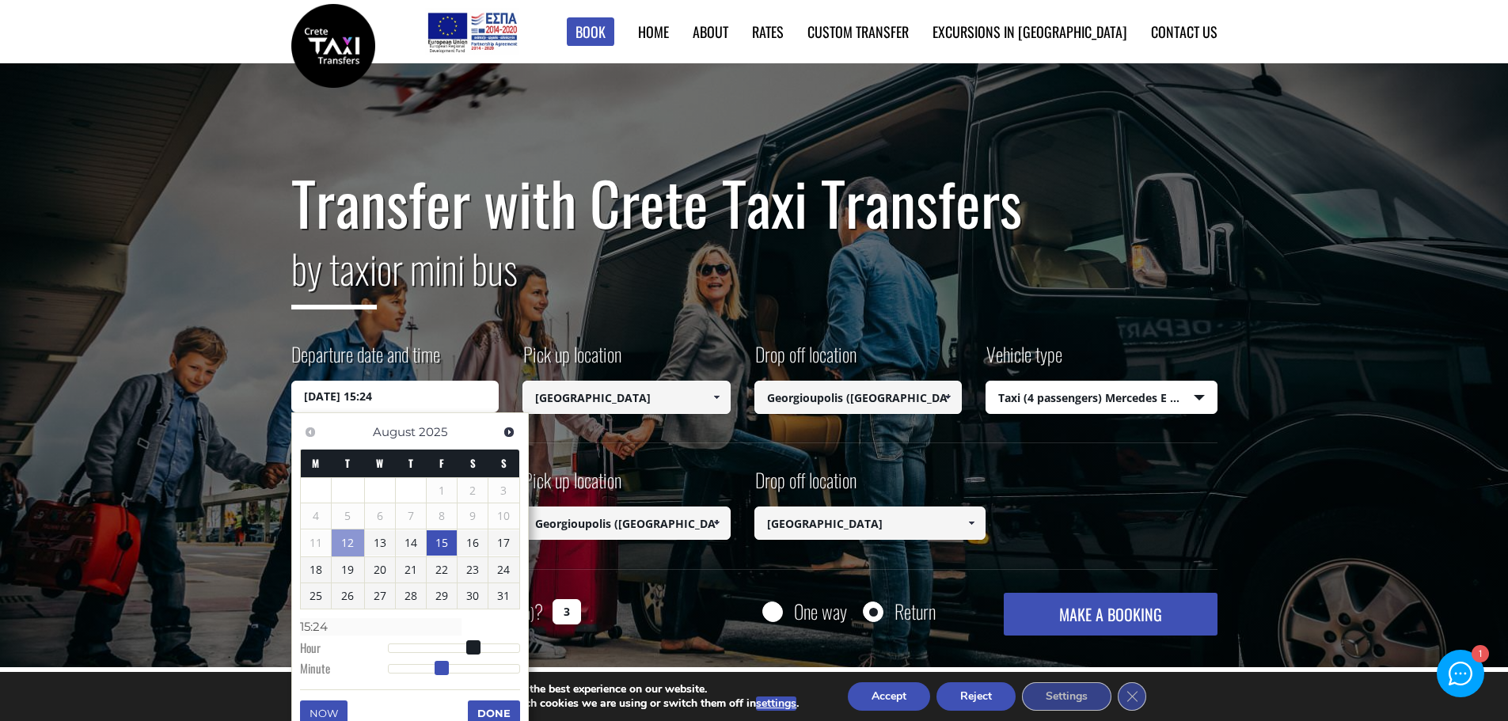
type input "15/08/2025 15:25"
type input "15:25"
type input "15/08/2025 15:26"
type input "15:26"
type input "15/08/2025 15:27"
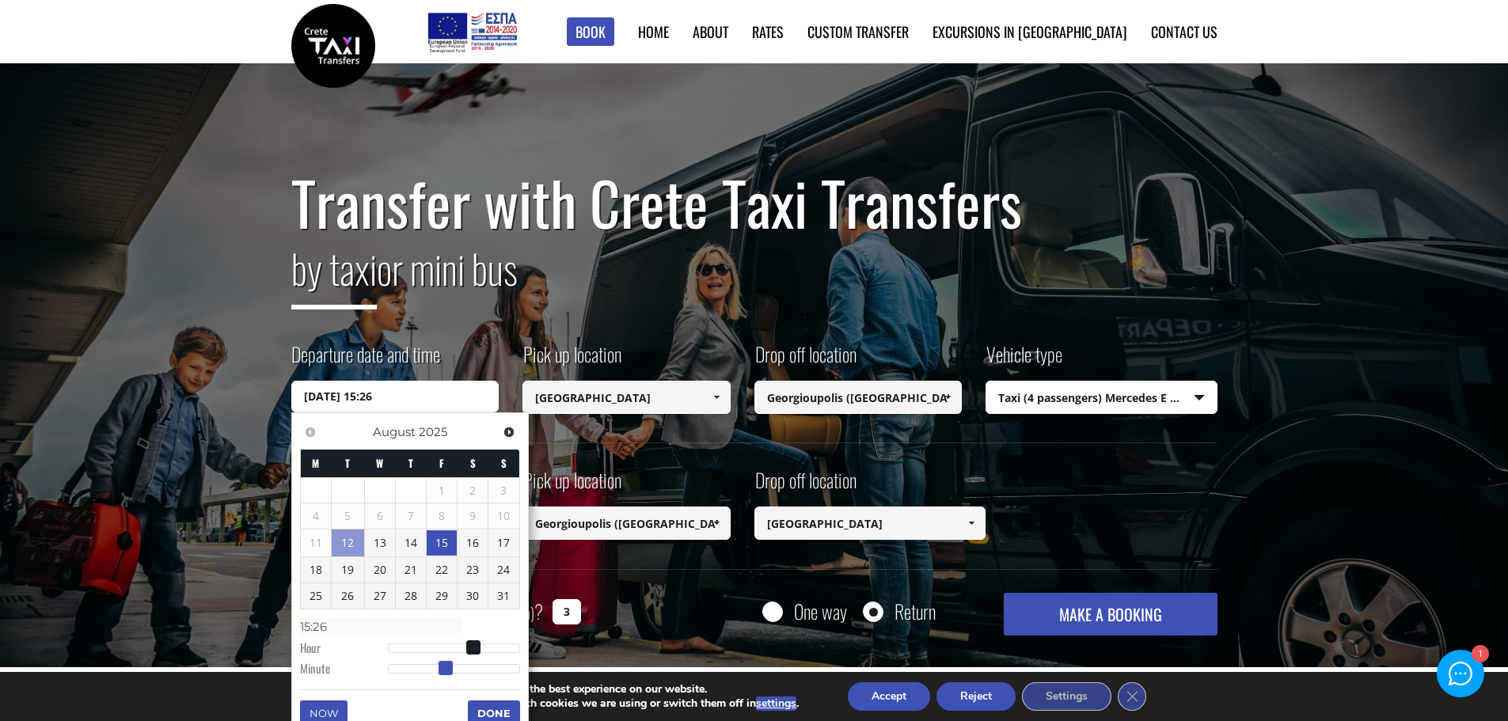
type input "15:27"
type input "15/08/2025 15:28"
type input "15:28"
type input "15/08/2025 15:29"
type input "15:29"
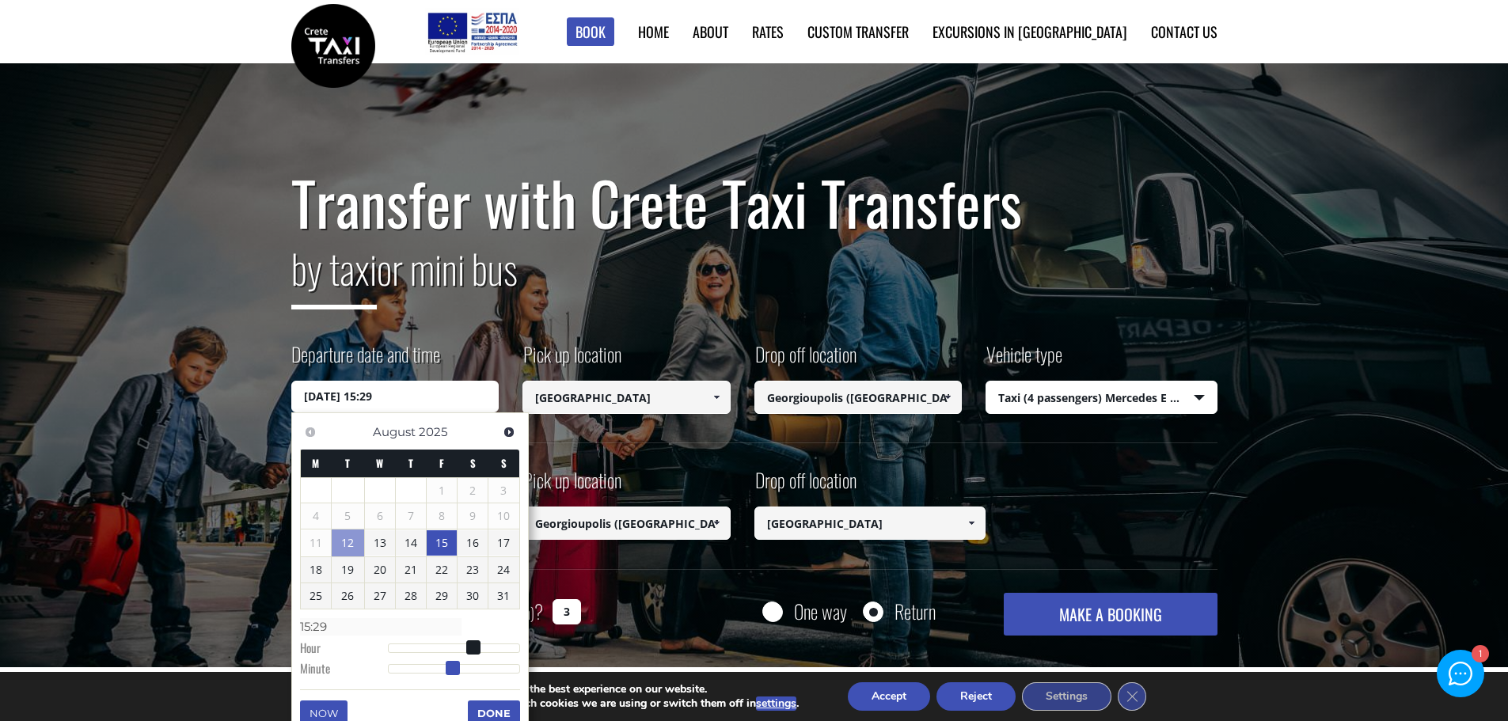
type input "15/08/2025 15:30"
type input "15:30"
drag, startPoint x: 423, startPoint y: 670, endPoint x: 458, endPoint y: 667, distance: 34.3
click at [458, 667] on span at bounding box center [454, 668] width 14 height 14
click at [476, 708] on button "Done" at bounding box center [494, 713] width 52 height 25
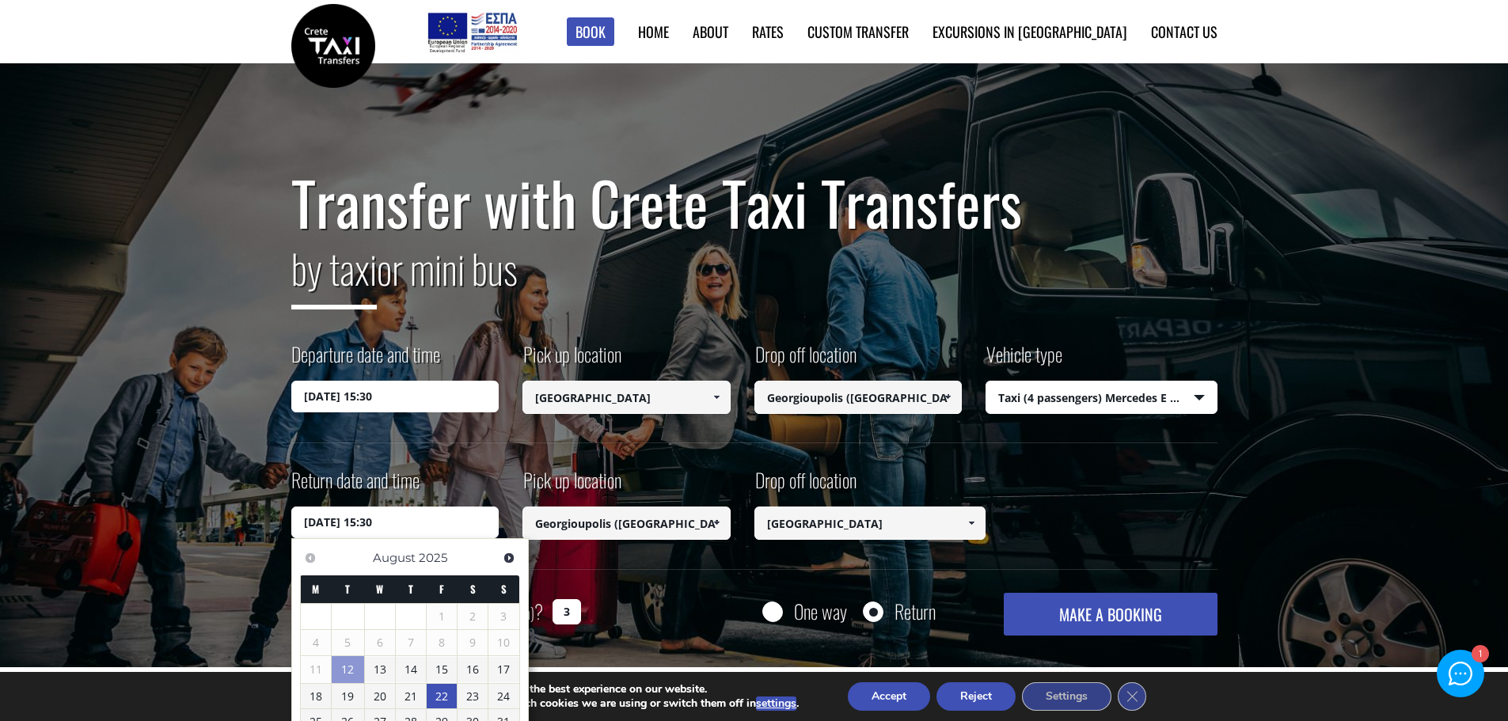
drag, startPoint x: 366, startPoint y: 521, endPoint x: 396, endPoint y: 526, distance: 29.8
click at [396, 526] on input "22/08/2025 15:30" at bounding box center [395, 523] width 208 height 32
click at [374, 521] on input "22/08/2025 1215" at bounding box center [395, 523] width 208 height 32
type input "22/08/2025 12:15"
click at [729, 601] on div "One way Return" at bounding box center [824, 611] width 232 height 36
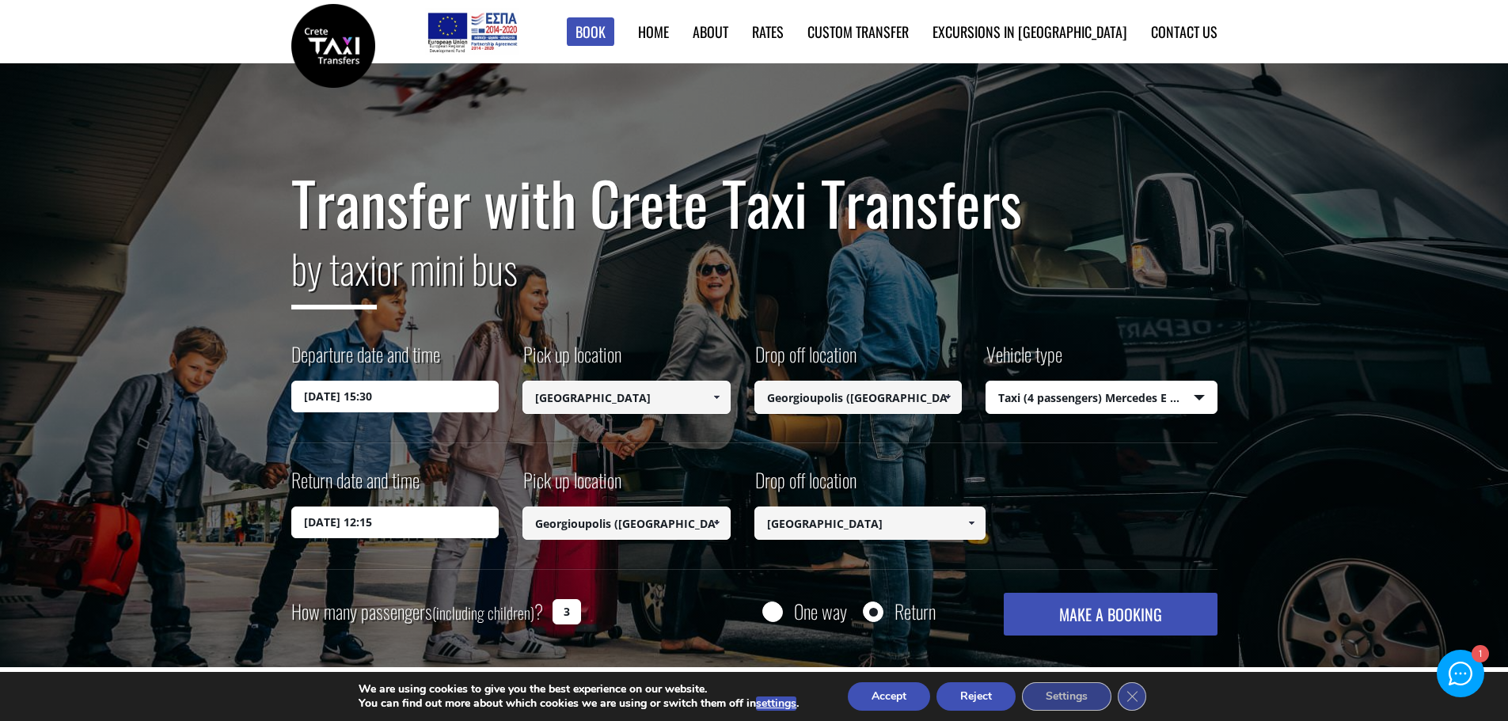
click at [1178, 621] on button "MAKE A BOOKING" at bounding box center [1110, 614] width 213 height 43
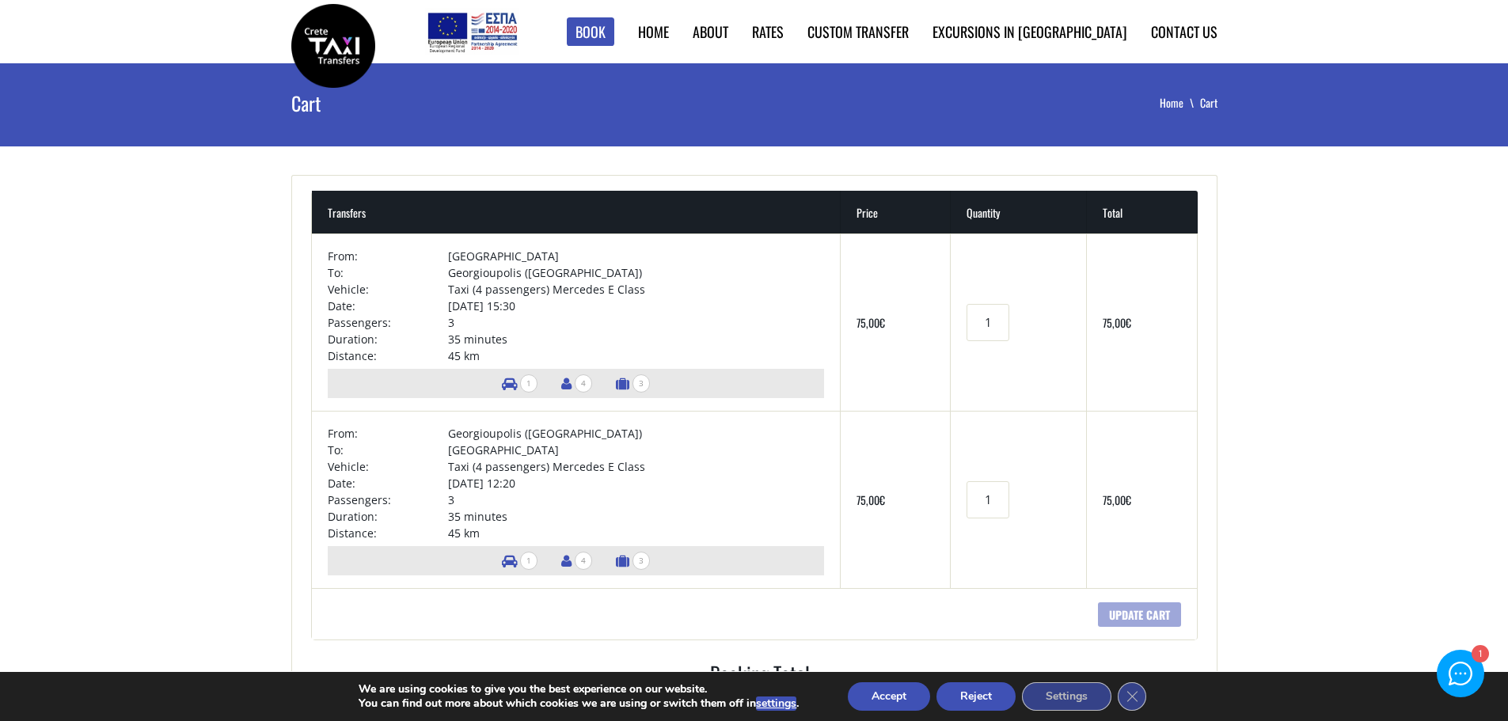
click at [891, 701] on button "Accept" at bounding box center [889, 696] width 82 height 28
